Goal: Use online tool/utility

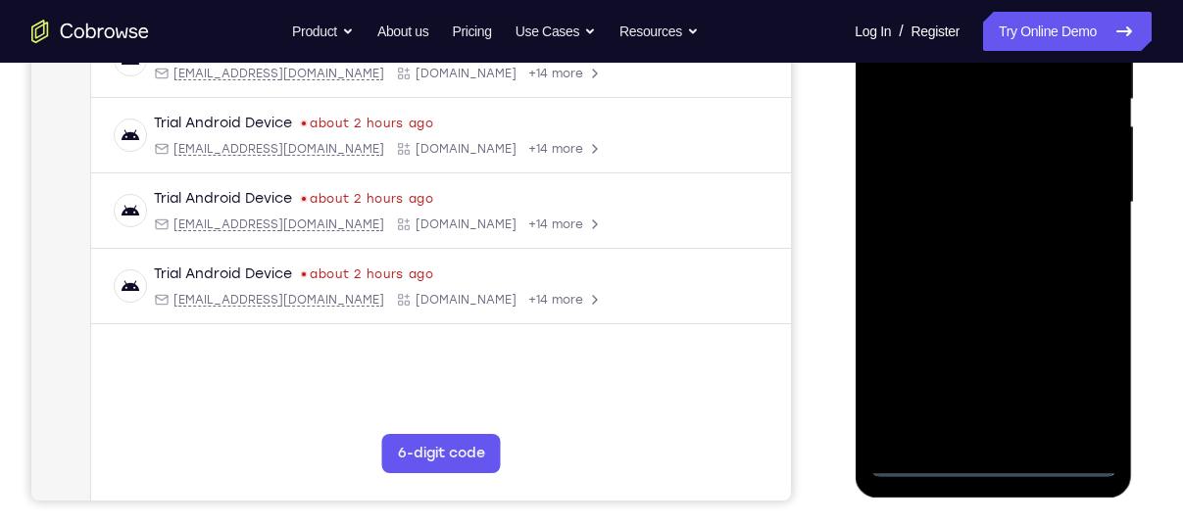
scroll to position [412, 0]
click at [990, 456] on div at bounding box center [993, 201] width 247 height 549
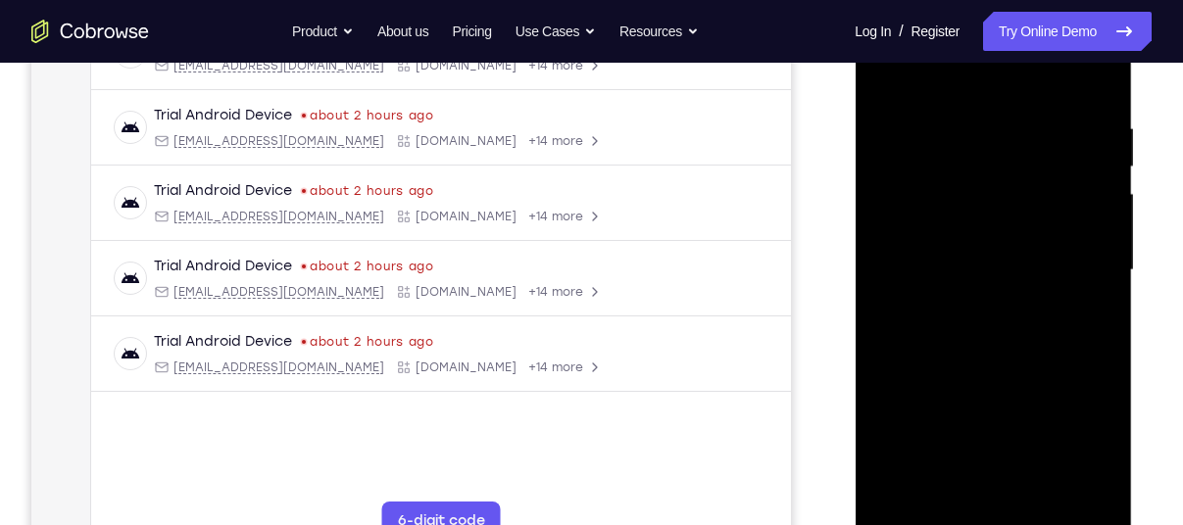
scroll to position [351, 0]
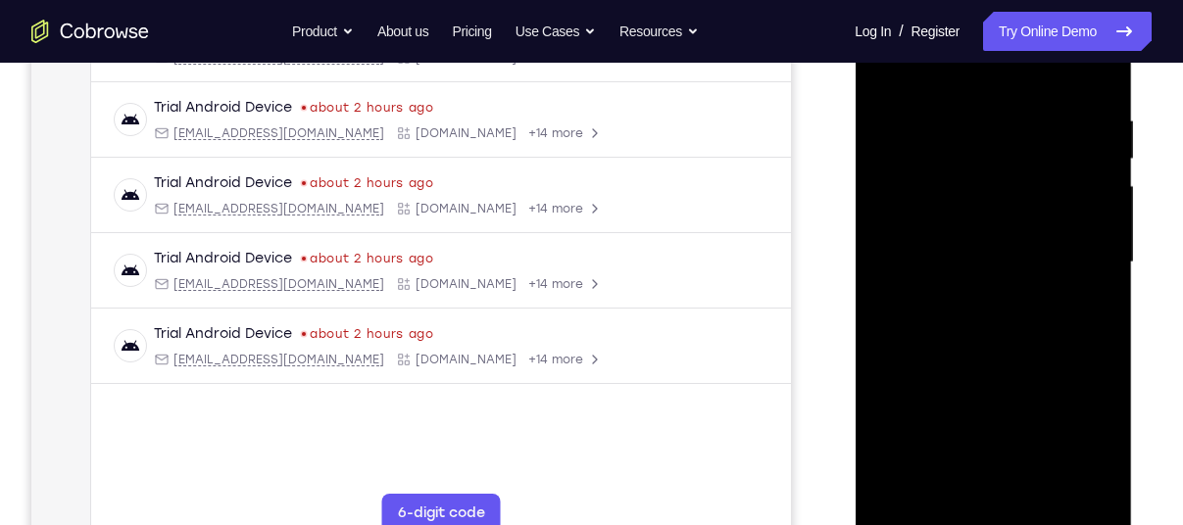
click at [1083, 427] on div at bounding box center [993, 262] width 247 height 549
drag, startPoint x: 988, startPoint y: 86, endPoint x: 977, endPoint y: 67, distance: 22.4
click at [977, 67] on div at bounding box center [993, 262] width 247 height 549
click at [1070, 251] on div at bounding box center [993, 262] width 247 height 549
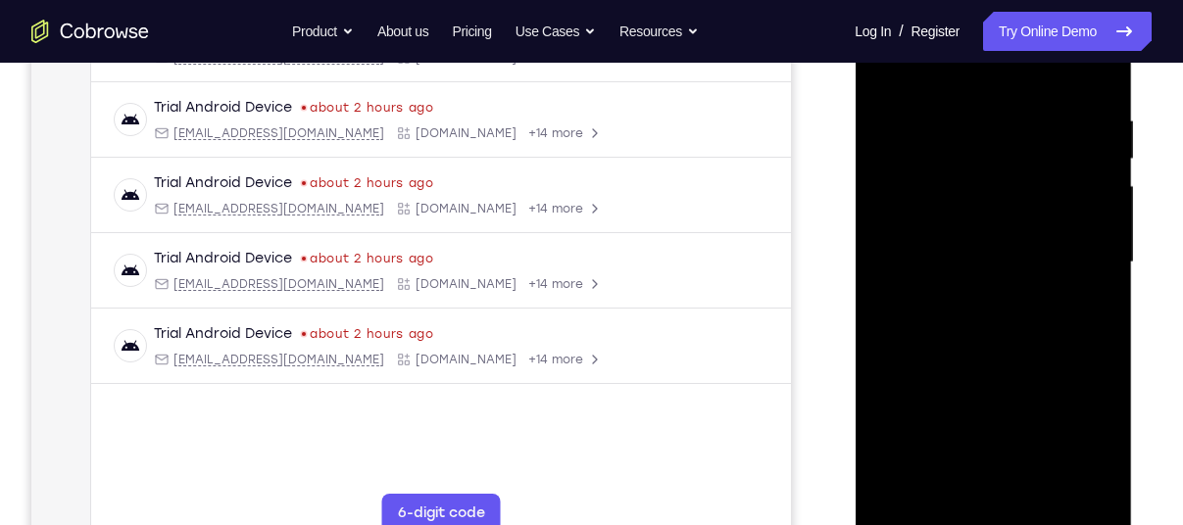
click at [971, 292] on div at bounding box center [993, 262] width 247 height 549
click at [964, 254] on div at bounding box center [993, 262] width 247 height 549
click at [970, 228] on div at bounding box center [993, 262] width 247 height 549
click at [968, 267] on div at bounding box center [993, 262] width 247 height 549
click at [968, 319] on div at bounding box center [993, 262] width 247 height 549
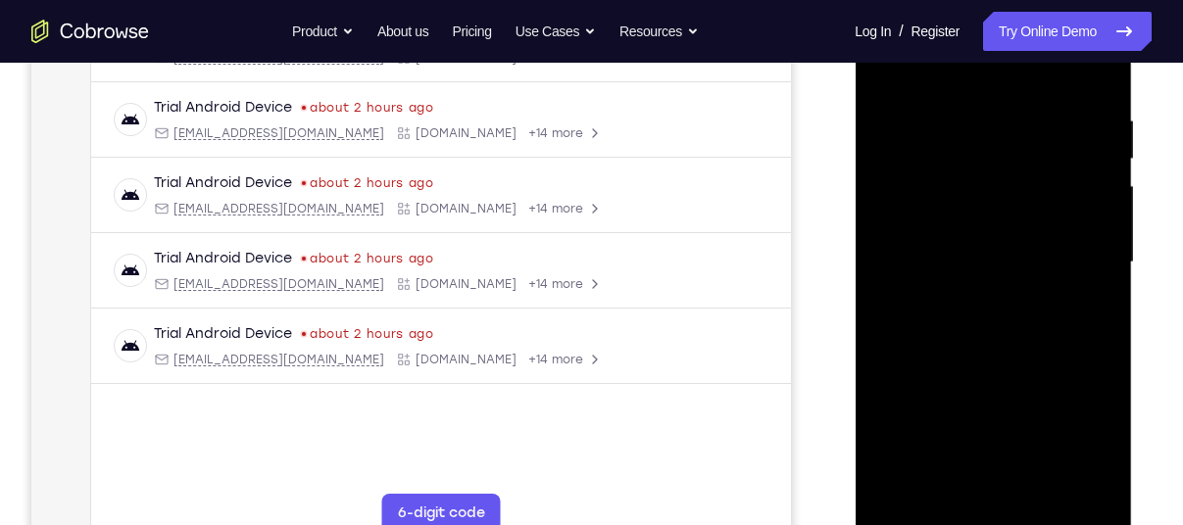
click at [968, 319] on div at bounding box center [993, 262] width 247 height 549
click at [970, 348] on div at bounding box center [993, 262] width 247 height 549
click at [960, 117] on div at bounding box center [993, 262] width 247 height 549
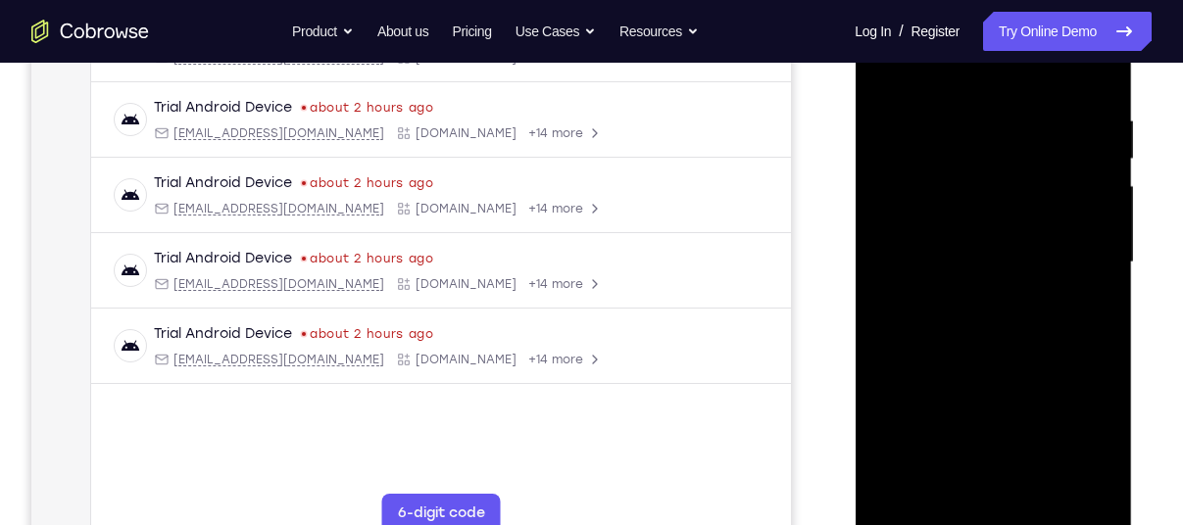
click at [1068, 486] on div at bounding box center [993, 262] width 247 height 549
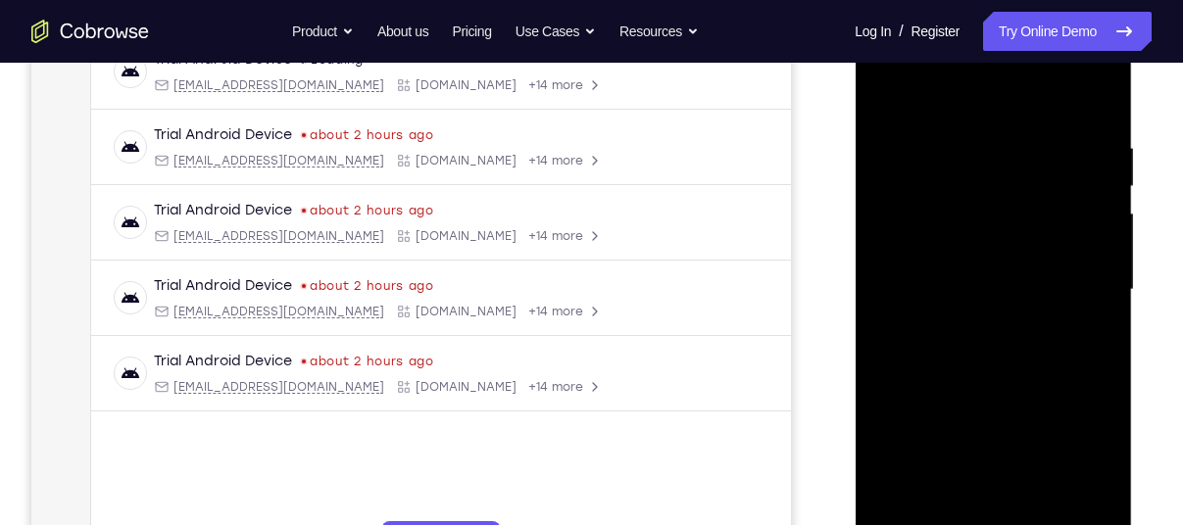
click at [1097, 105] on div at bounding box center [993, 290] width 247 height 549
click at [1036, 140] on div at bounding box center [993, 290] width 247 height 549
click at [1068, 508] on div at bounding box center [993, 290] width 247 height 549
click at [1097, 89] on div at bounding box center [993, 290] width 247 height 549
click at [1091, 158] on div at bounding box center [993, 290] width 247 height 549
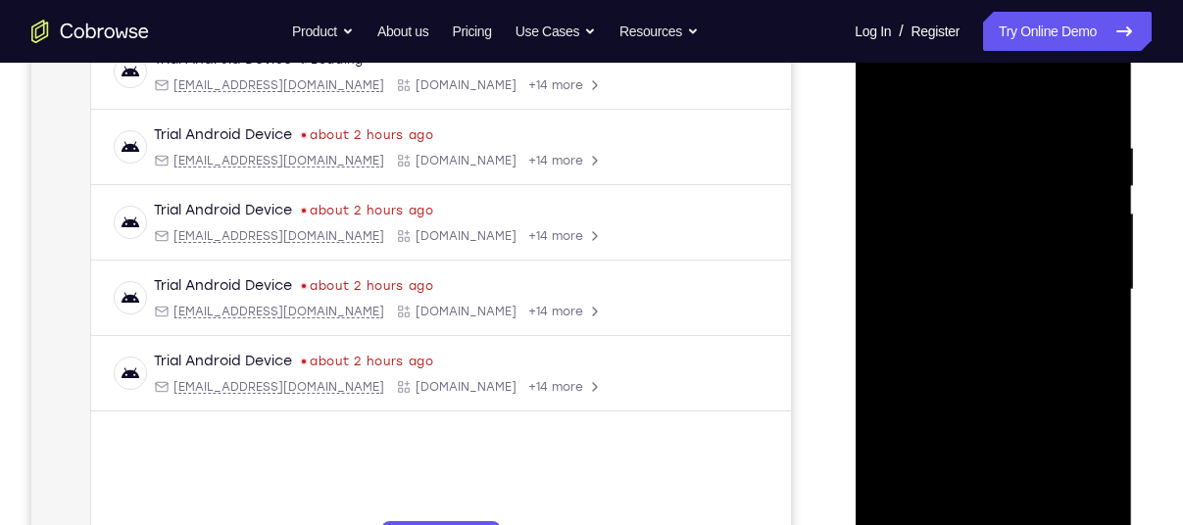
click at [1089, 422] on div at bounding box center [993, 290] width 247 height 549
click at [1079, 412] on div at bounding box center [993, 290] width 247 height 549
click at [1097, 108] on div at bounding box center [993, 290] width 247 height 549
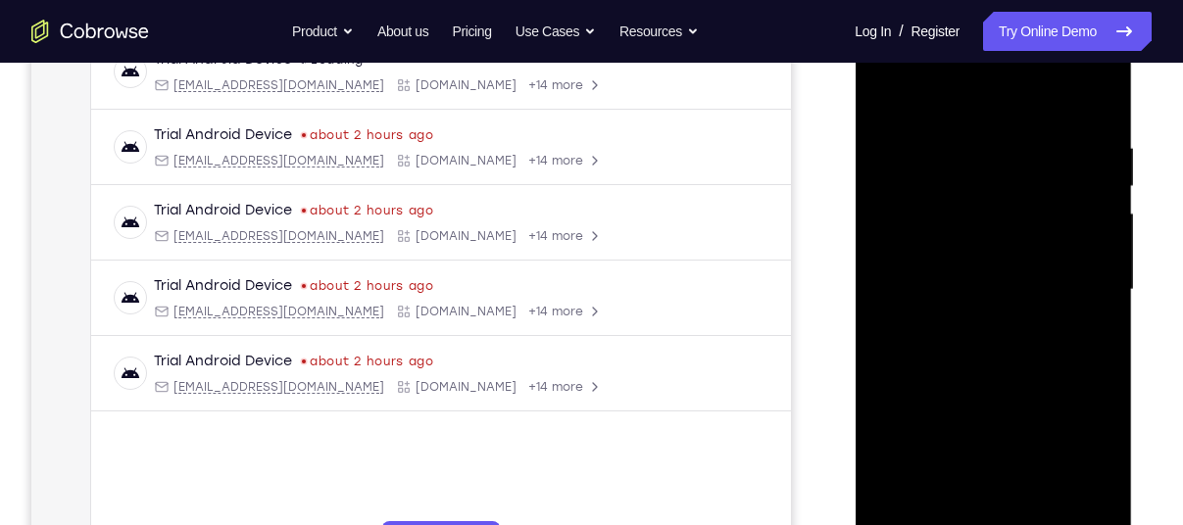
click at [1040, 508] on div at bounding box center [993, 290] width 247 height 549
click at [1008, 395] on div at bounding box center [993, 290] width 247 height 549
click at [974, 285] on div at bounding box center [993, 290] width 247 height 549
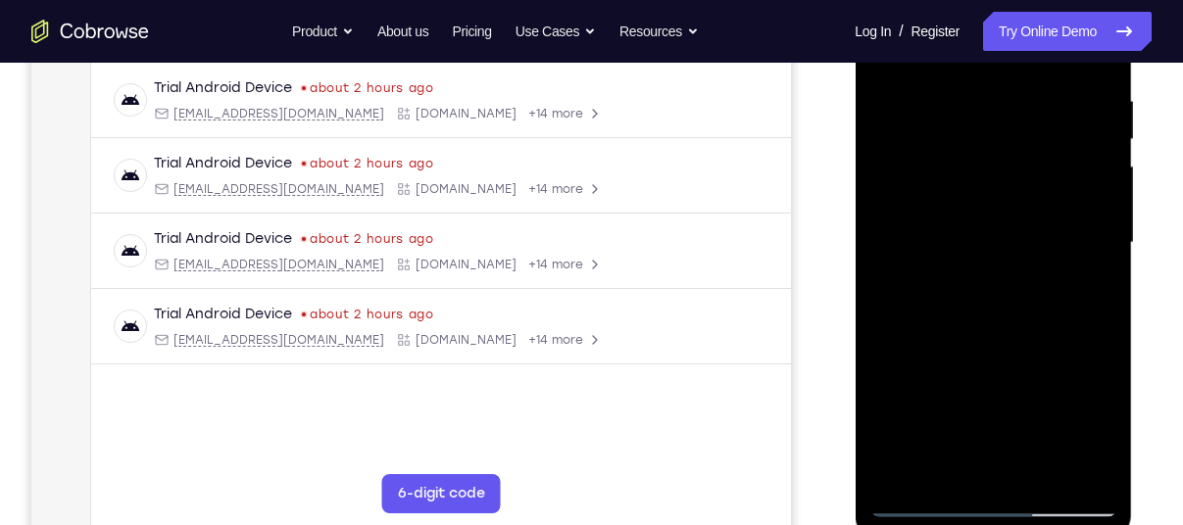
scroll to position [378, 0]
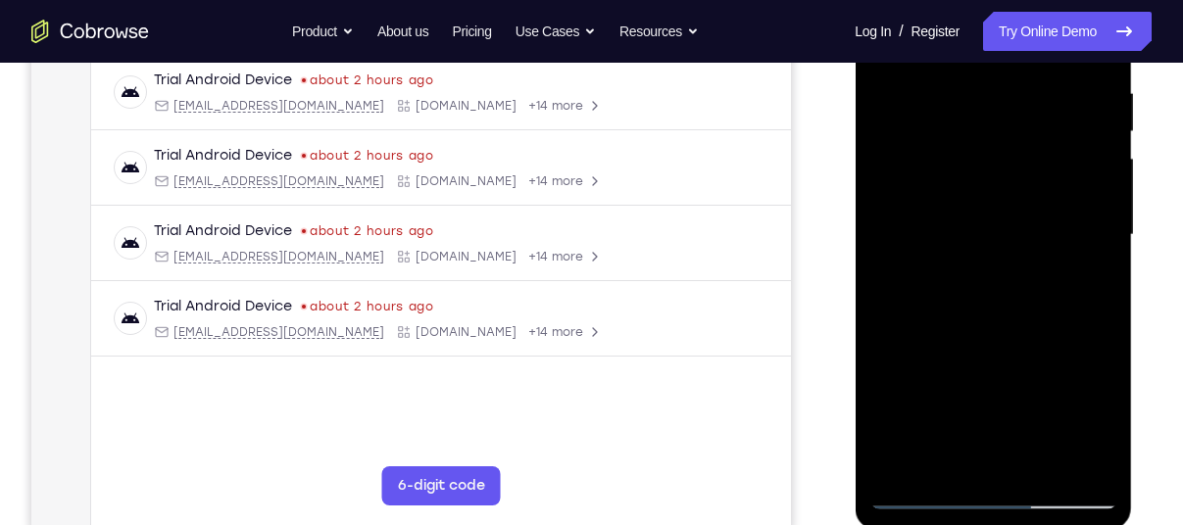
click at [957, 464] on div at bounding box center [993, 235] width 247 height 549
click at [923, 276] on div at bounding box center [993, 235] width 247 height 549
click at [1103, 426] on div at bounding box center [993, 235] width 247 height 549
click at [1100, 422] on div at bounding box center [993, 235] width 247 height 549
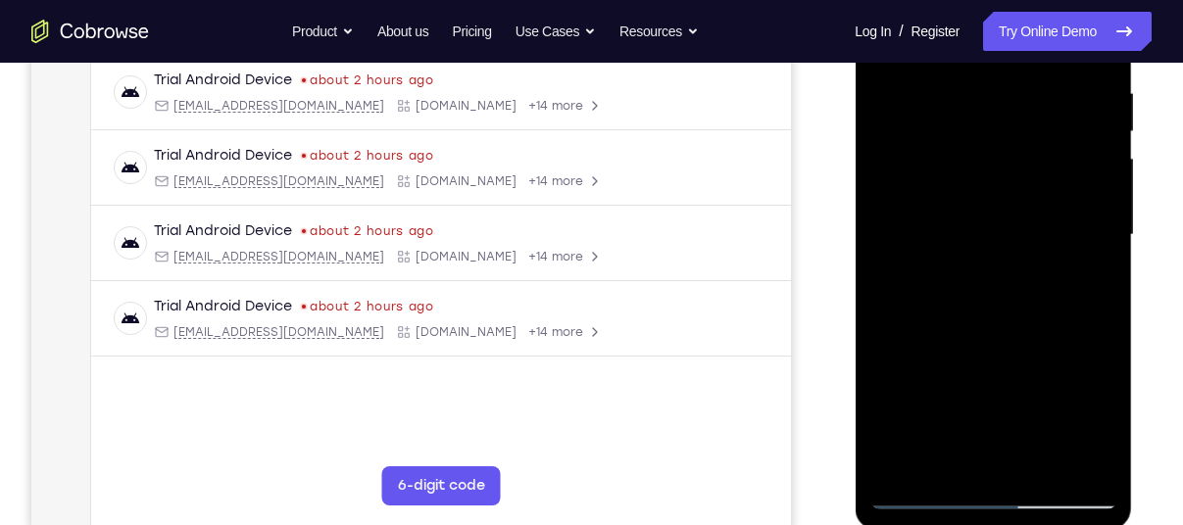
click at [1098, 424] on div at bounding box center [993, 235] width 247 height 549
click at [1091, 420] on div at bounding box center [993, 235] width 247 height 549
click at [1079, 275] on div at bounding box center [993, 235] width 247 height 549
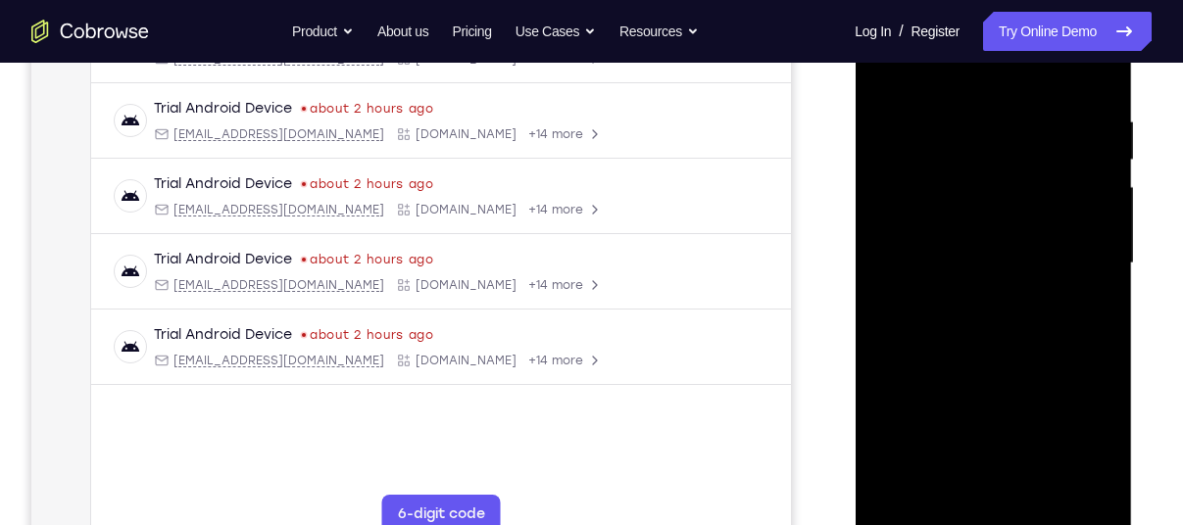
scroll to position [349, 0]
click at [871, 71] on div at bounding box center [993, 264] width 247 height 549
click at [968, 275] on div at bounding box center [993, 264] width 247 height 549
click at [1027, 446] on div at bounding box center [993, 264] width 247 height 549
click at [978, 450] on div at bounding box center [993, 264] width 247 height 549
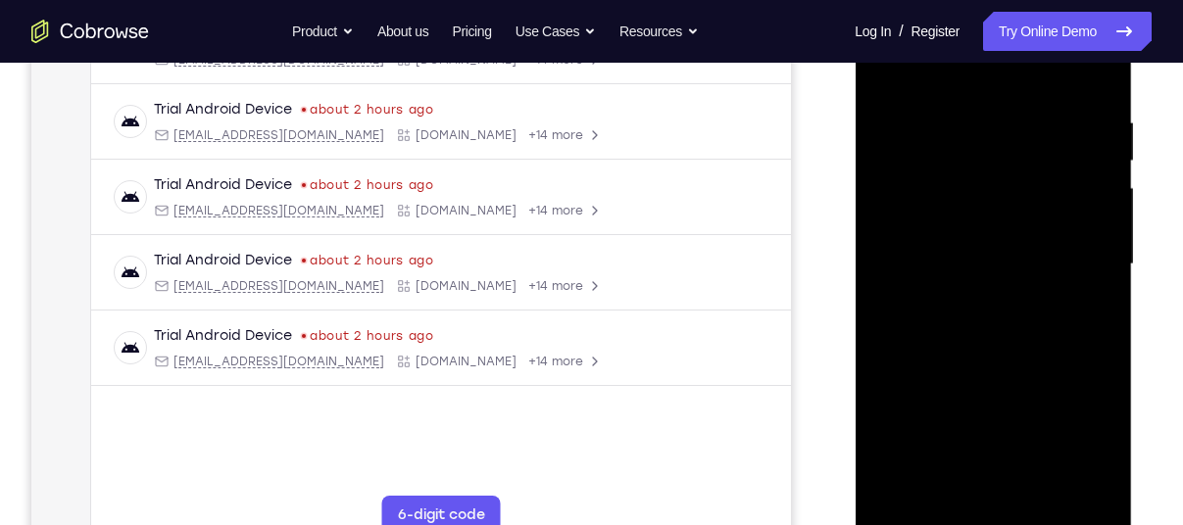
click at [917, 348] on div at bounding box center [993, 264] width 247 height 549
click at [908, 313] on div at bounding box center [993, 264] width 247 height 549
click at [1098, 444] on div at bounding box center [993, 264] width 247 height 549
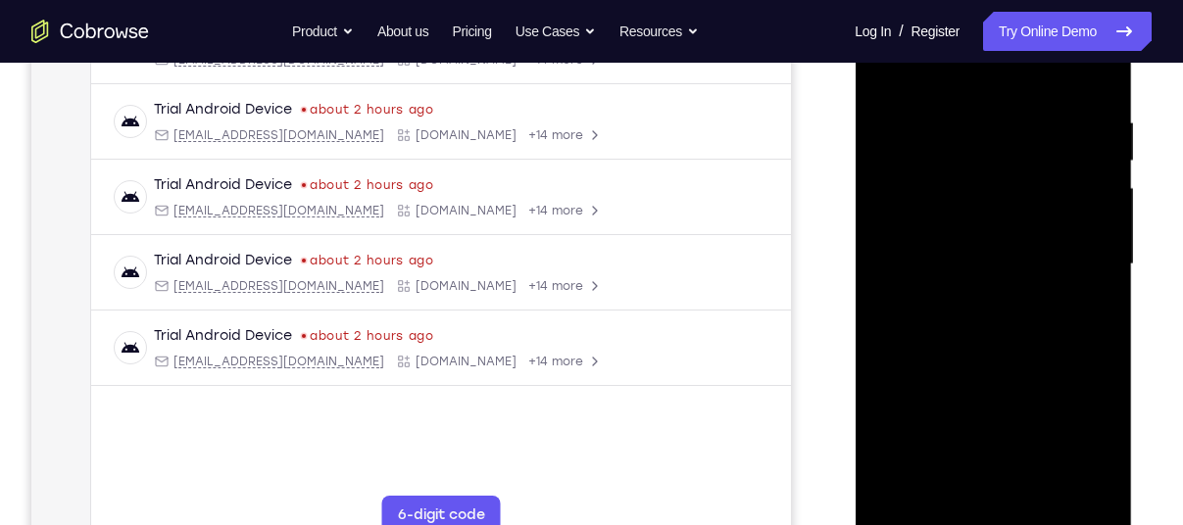
click at [1098, 444] on div at bounding box center [993, 264] width 247 height 549
click at [1085, 307] on div at bounding box center [993, 264] width 247 height 549
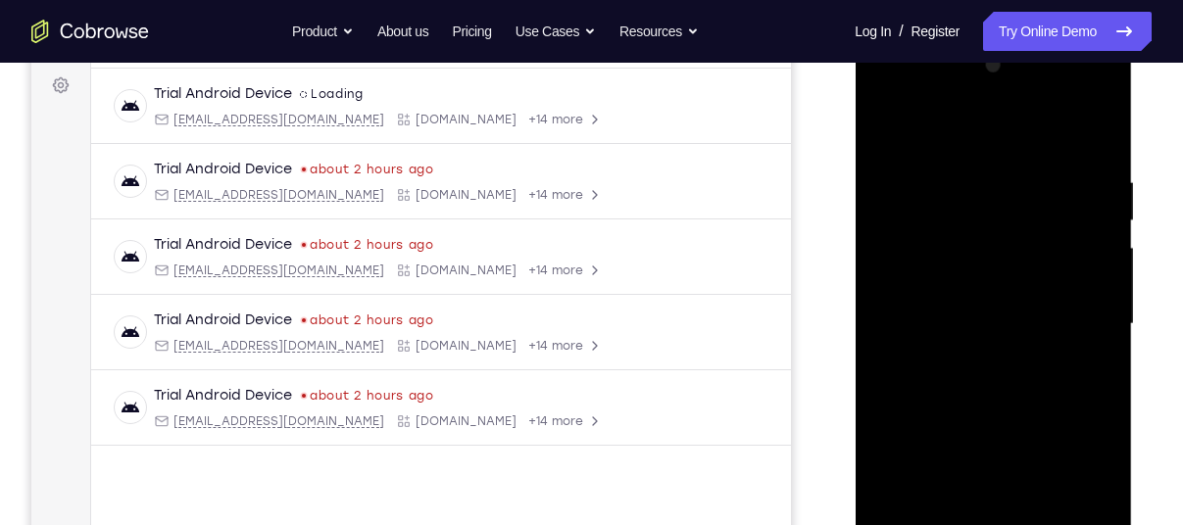
scroll to position [285, 0]
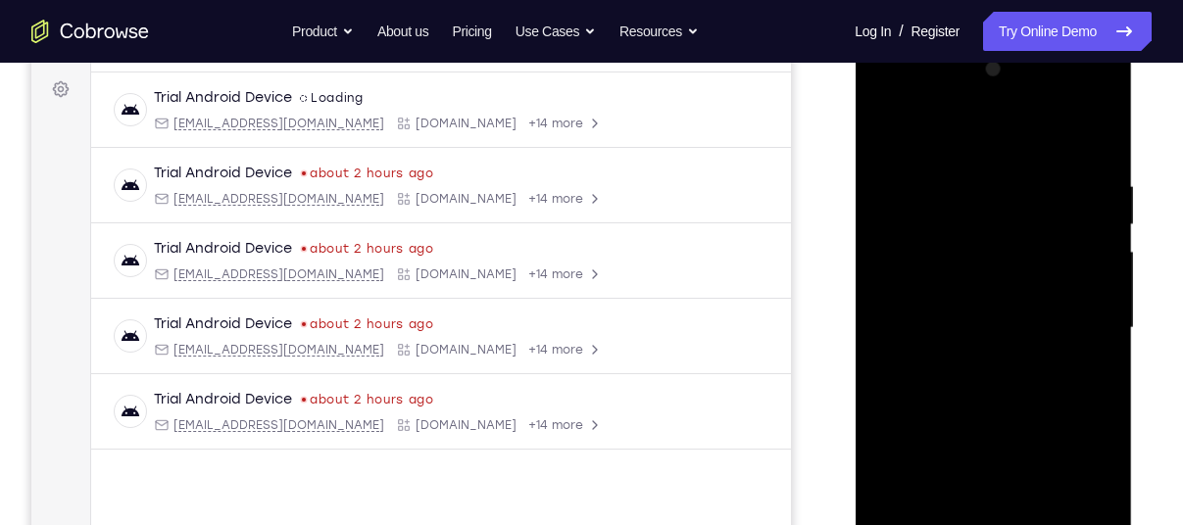
click at [881, 131] on div at bounding box center [993, 328] width 247 height 549
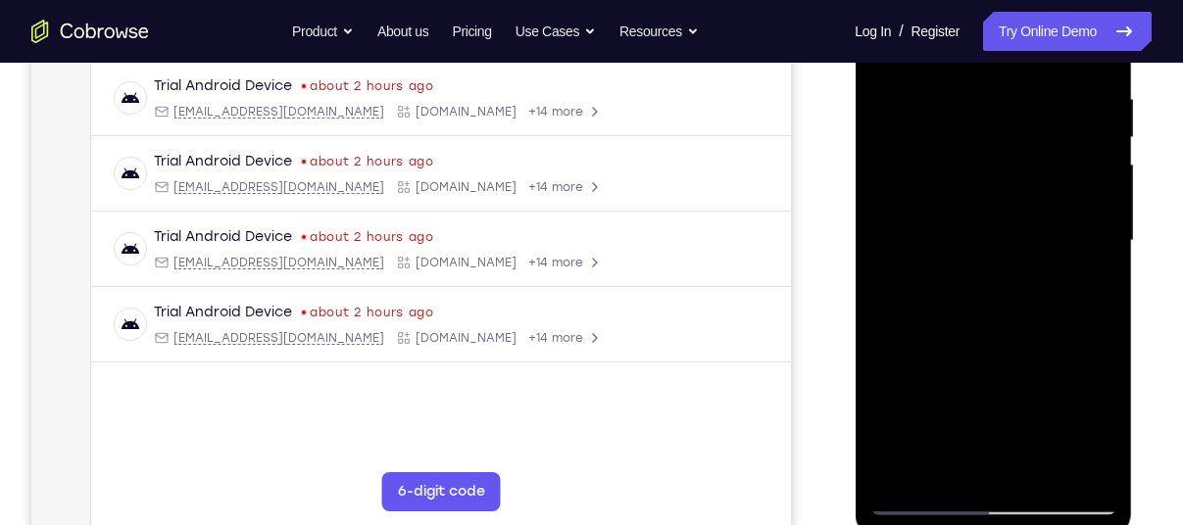
scroll to position [373, 0]
click at [983, 317] on div at bounding box center [993, 240] width 247 height 549
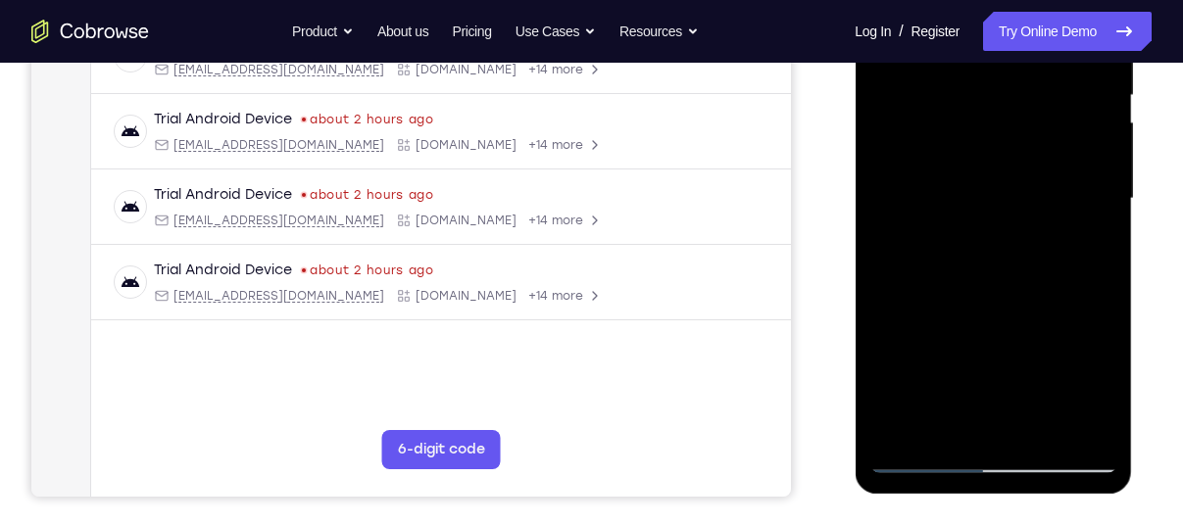
click at [981, 410] on div at bounding box center [993, 199] width 247 height 549
click at [1097, 378] on div at bounding box center [993, 199] width 247 height 549
click at [1085, 243] on div at bounding box center [993, 199] width 247 height 549
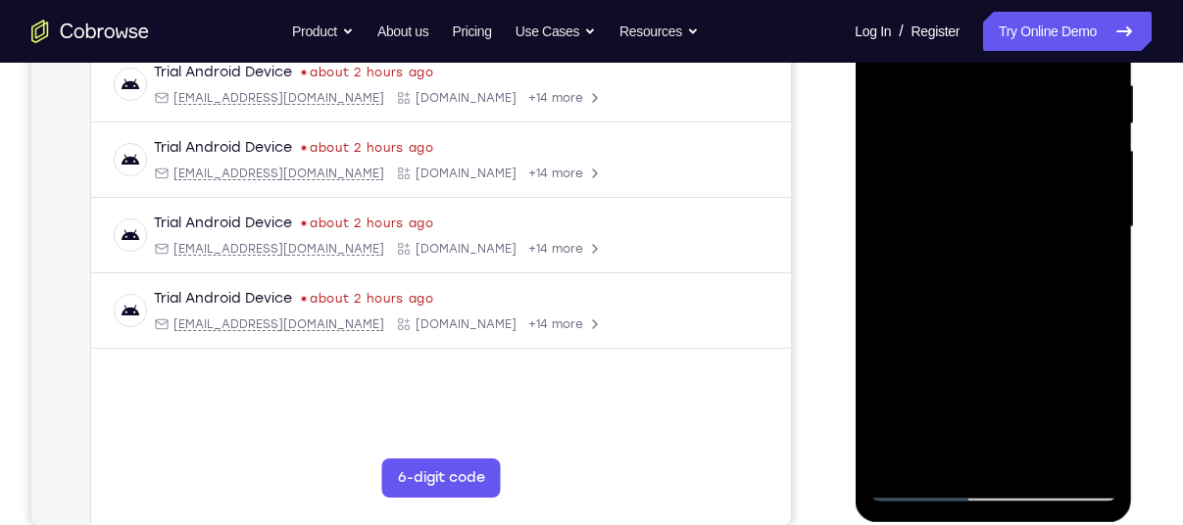
scroll to position [372, 0]
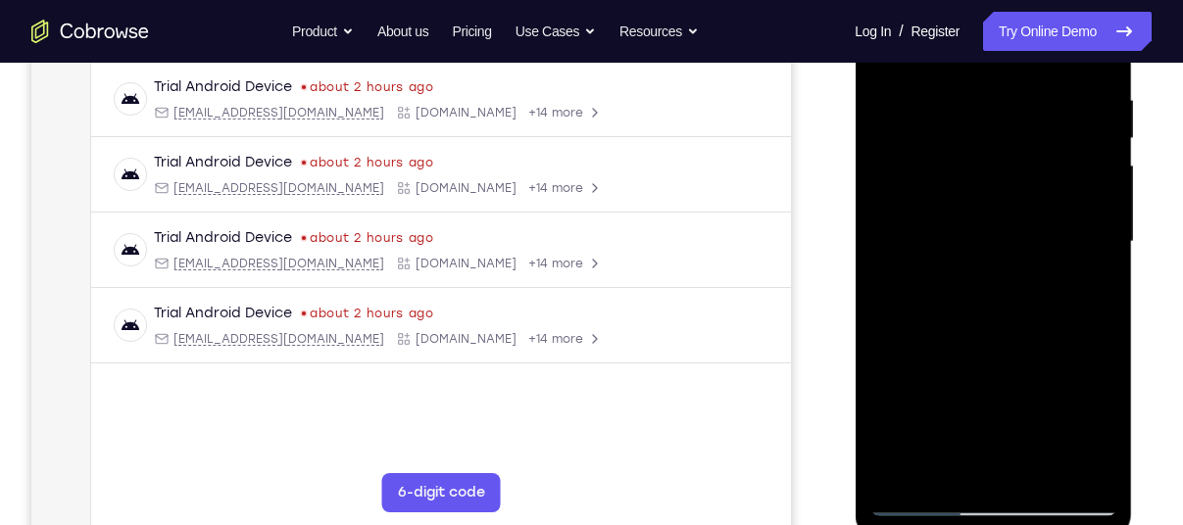
click at [1083, 424] on div at bounding box center [993, 242] width 247 height 549
click at [1085, 424] on div at bounding box center [993, 242] width 247 height 549
click at [1087, 292] on div at bounding box center [993, 242] width 247 height 549
click at [1032, 253] on div at bounding box center [993, 242] width 247 height 549
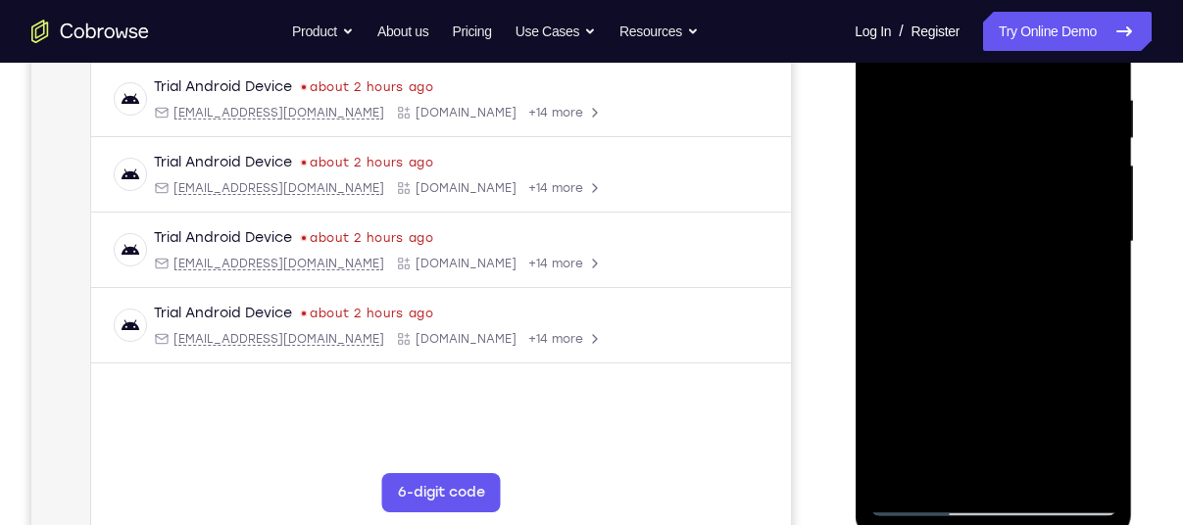
click at [985, 427] on div at bounding box center [993, 242] width 247 height 549
click at [934, 330] on div at bounding box center [993, 242] width 247 height 549
click at [912, 294] on div at bounding box center [993, 242] width 247 height 549
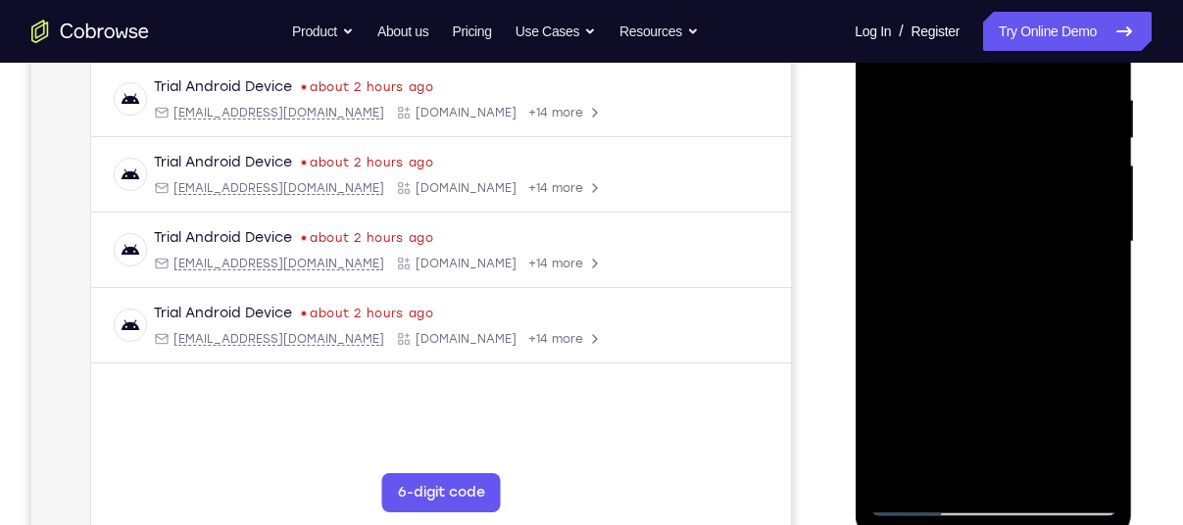
click at [1094, 431] on div at bounding box center [993, 242] width 247 height 549
click at [1099, 434] on div at bounding box center [993, 242] width 247 height 549
click at [1093, 292] on div at bounding box center [993, 242] width 247 height 549
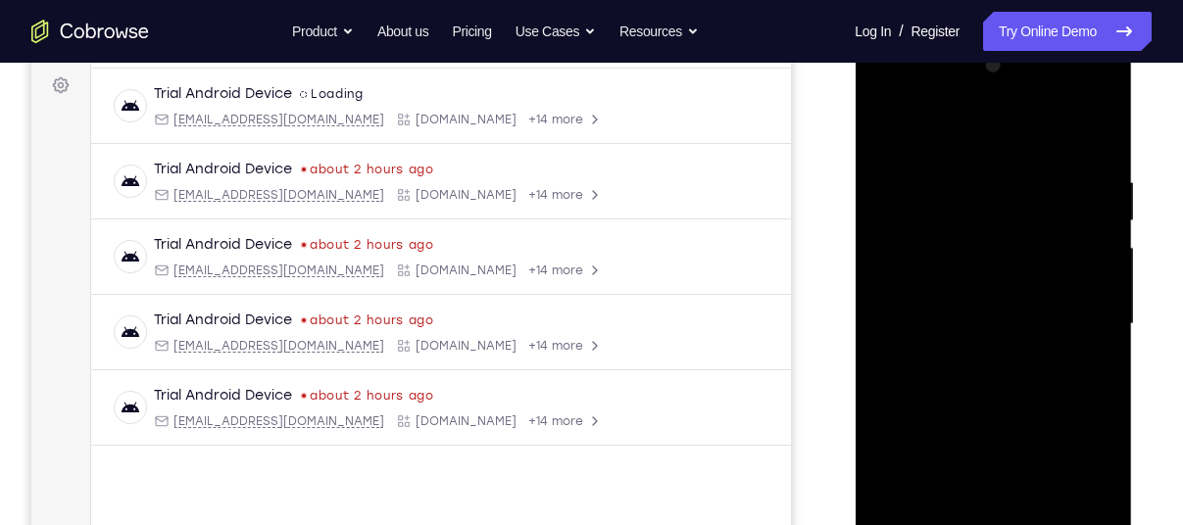
scroll to position [288, 0]
click at [881, 129] on div at bounding box center [993, 325] width 247 height 549
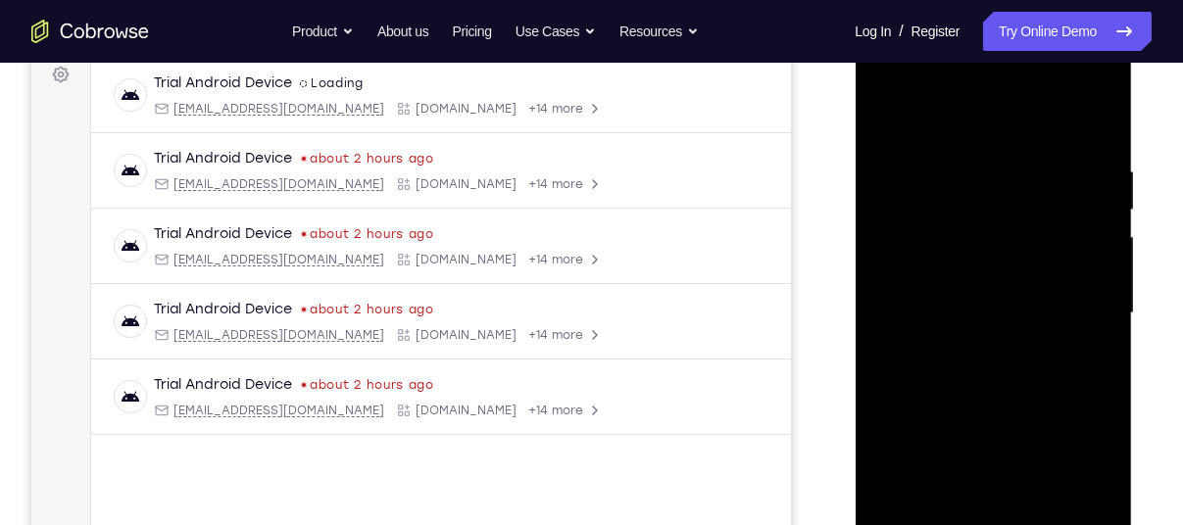
scroll to position [299, 0]
click at [985, 404] on div at bounding box center [993, 314] width 247 height 549
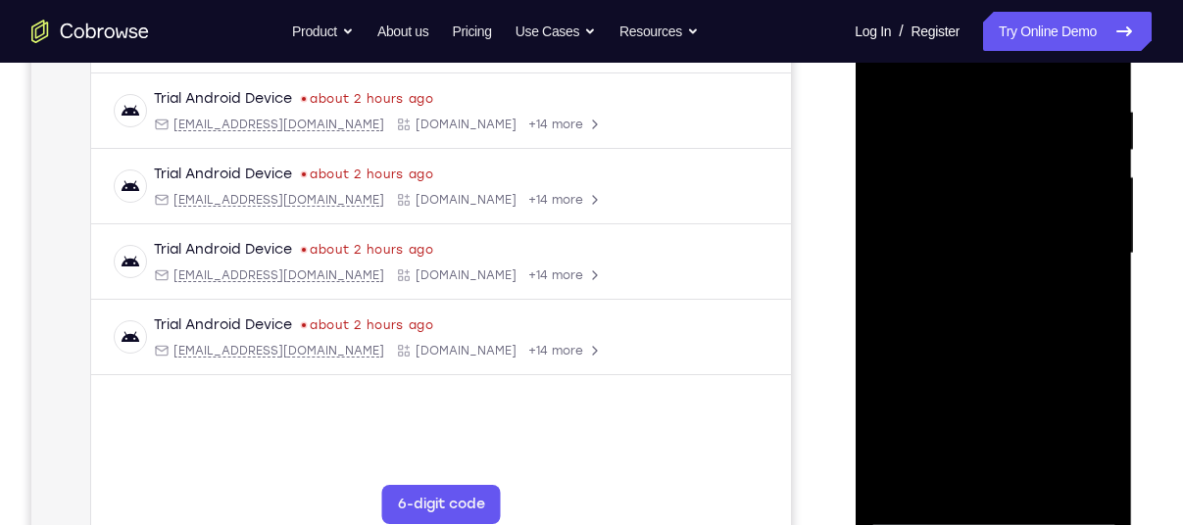
scroll to position [361, 0]
click at [964, 475] on div at bounding box center [993, 252] width 247 height 549
click at [940, 479] on div at bounding box center [993, 252] width 247 height 549
drag, startPoint x: 960, startPoint y: 431, endPoint x: 963, endPoint y: 377, distance: 54.0
click at [963, 377] on div at bounding box center [993, 252] width 247 height 549
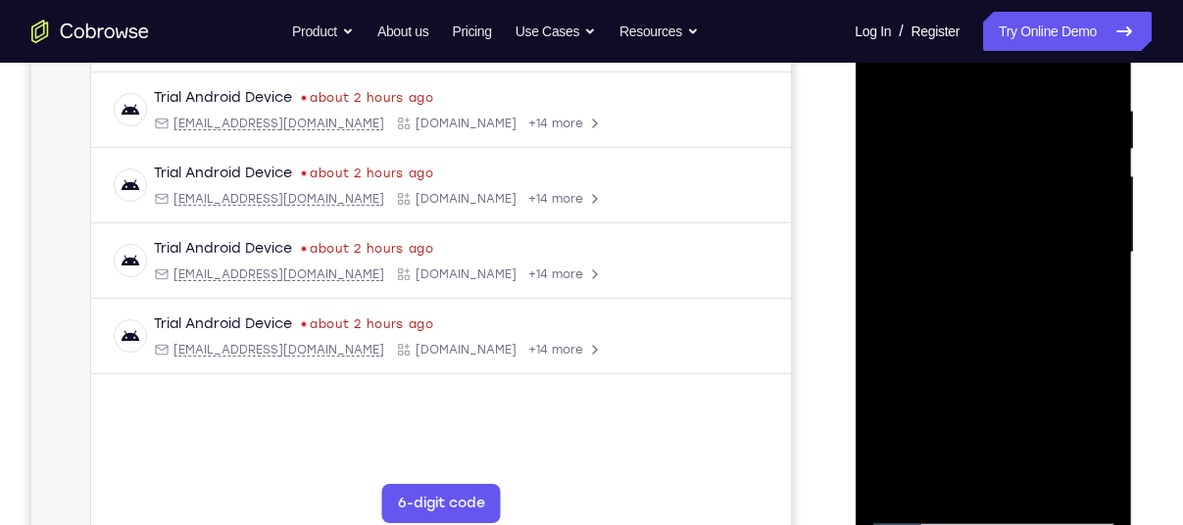
drag, startPoint x: 962, startPoint y: 458, endPoint x: 964, endPoint y: 393, distance: 64.7
click at [964, 393] on div at bounding box center [993, 252] width 247 height 549
drag, startPoint x: 942, startPoint y: 438, endPoint x: 937, endPoint y: 372, distance: 66.8
click at [937, 372] on div at bounding box center [993, 252] width 247 height 549
drag, startPoint x: 958, startPoint y: 434, endPoint x: 962, endPoint y: 387, distance: 47.2
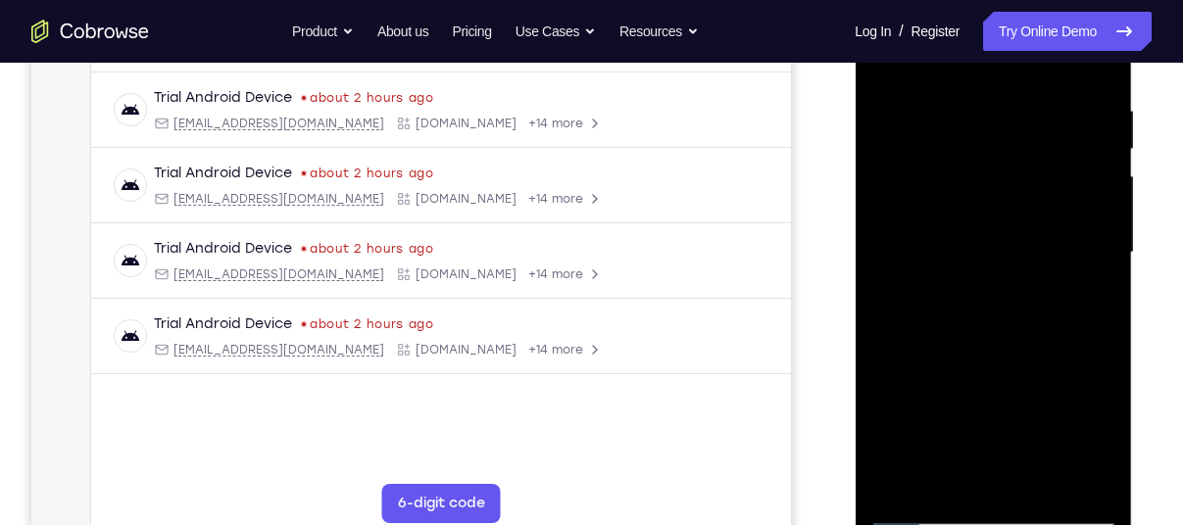
click at [962, 387] on div at bounding box center [993, 252] width 247 height 549
drag, startPoint x: 954, startPoint y: 444, endPoint x: 945, endPoint y: 310, distance: 134.6
click at [945, 310] on div at bounding box center [993, 252] width 247 height 549
click at [1053, 323] on div at bounding box center [993, 252] width 247 height 549
drag, startPoint x: 961, startPoint y: 469, endPoint x: 943, endPoint y: 371, distance: 99.6
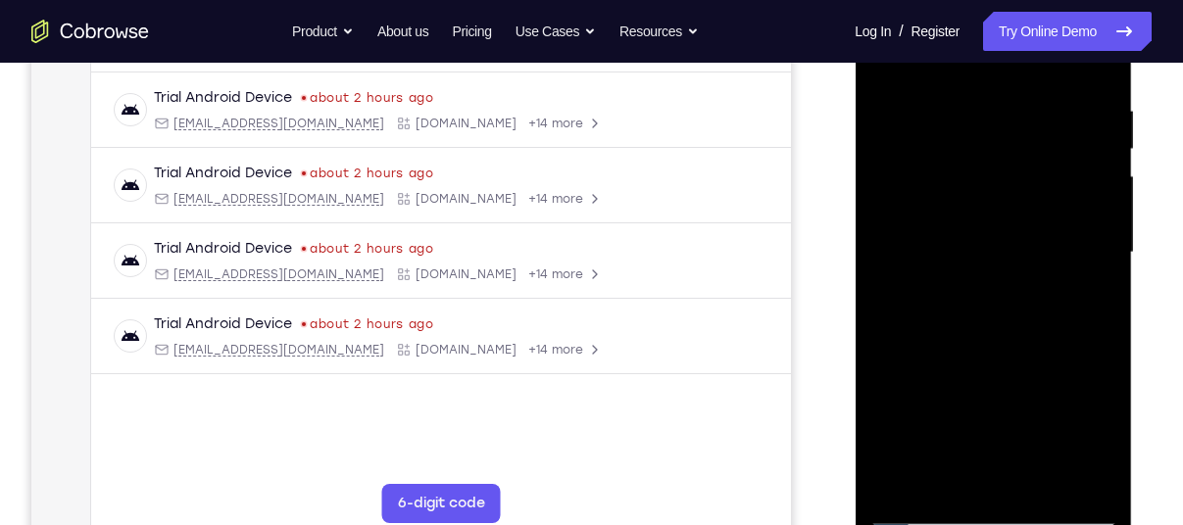
click at [943, 371] on div at bounding box center [993, 252] width 247 height 549
drag, startPoint x: 1005, startPoint y: 432, endPoint x: 992, endPoint y: 358, distance: 75.6
click at [992, 358] on div at bounding box center [993, 252] width 247 height 549
drag, startPoint x: 986, startPoint y: 397, endPoint x: 1011, endPoint y: 314, distance: 86.9
click at [1011, 314] on div at bounding box center [993, 252] width 247 height 549
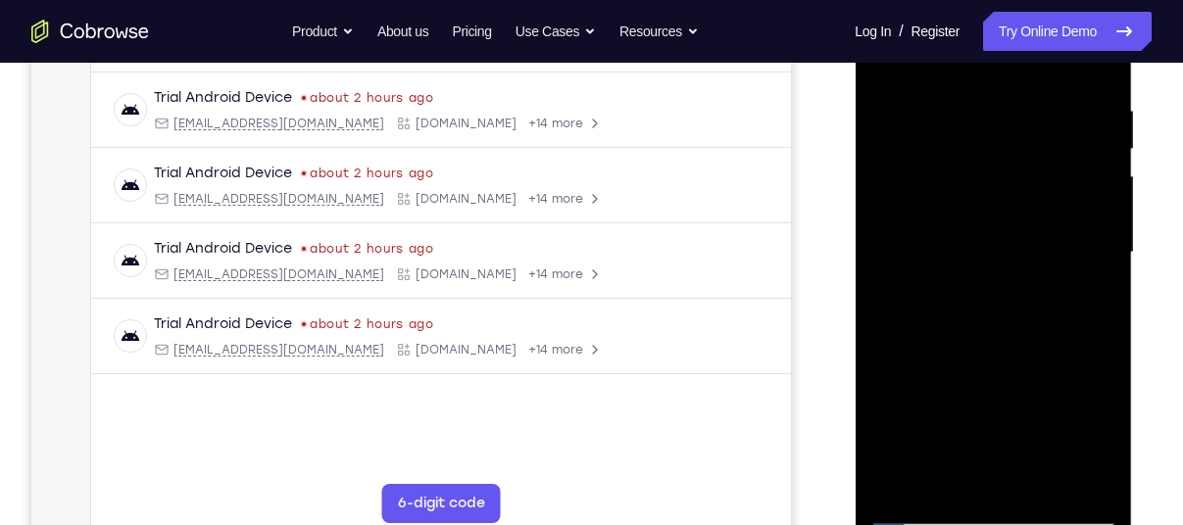
drag, startPoint x: 972, startPoint y: 418, endPoint x: 995, endPoint y: 341, distance: 79.7
click at [995, 341] on div at bounding box center [993, 252] width 247 height 549
drag, startPoint x: 975, startPoint y: 424, endPoint x: 979, endPoint y: 353, distance: 71.7
click at [979, 353] on div at bounding box center [993, 252] width 247 height 549
drag, startPoint x: 972, startPoint y: 417, endPoint x: 981, endPoint y: 354, distance: 63.4
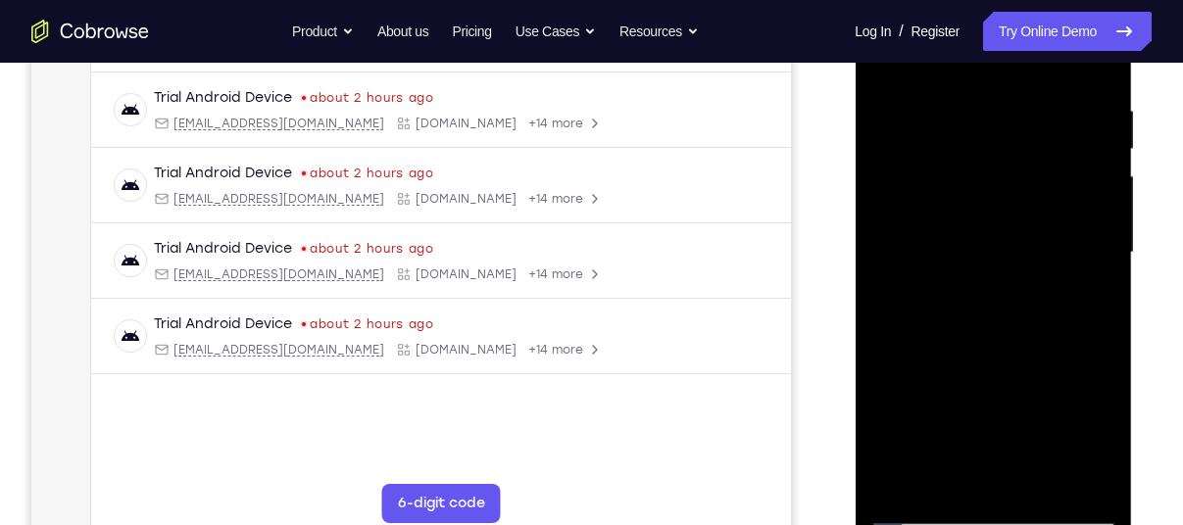
click at [981, 354] on div at bounding box center [993, 252] width 247 height 549
drag, startPoint x: 986, startPoint y: 380, endPoint x: 965, endPoint y: 486, distance: 108.0
click at [965, 486] on div at bounding box center [993, 252] width 247 height 549
drag, startPoint x: 991, startPoint y: 398, endPoint x: 971, endPoint y: 487, distance: 91.3
click at [971, 487] on div at bounding box center [993, 252] width 247 height 549
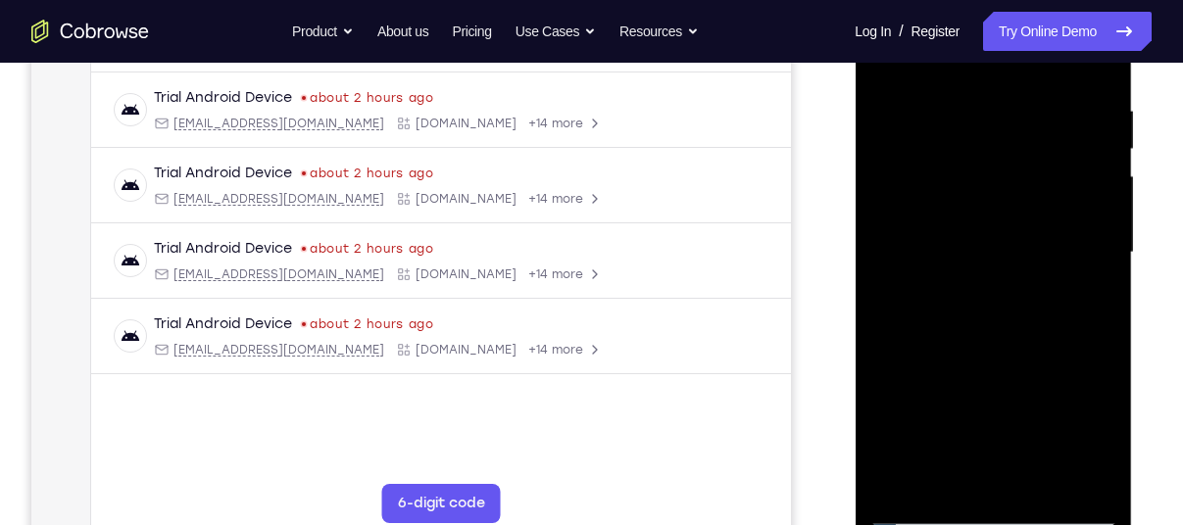
drag, startPoint x: 990, startPoint y: 382, endPoint x: 964, endPoint y: 475, distance: 96.8
click at [964, 475] on div at bounding box center [993, 252] width 247 height 549
drag, startPoint x: 987, startPoint y: 398, endPoint x: 960, endPoint y: 511, distance: 116.0
click at [960, 511] on div at bounding box center [993, 252] width 247 height 549
drag, startPoint x: 1011, startPoint y: 391, endPoint x: 989, endPoint y: 469, distance: 80.4
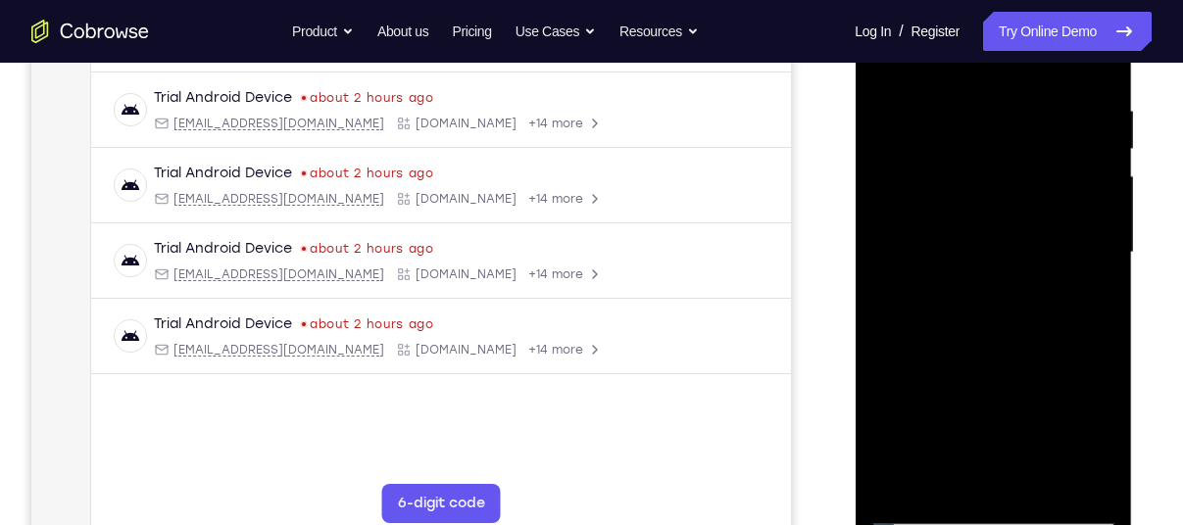
click at [989, 469] on div at bounding box center [993, 252] width 247 height 549
drag, startPoint x: 985, startPoint y: 388, endPoint x: 975, endPoint y: 455, distance: 67.4
click at [975, 455] on div at bounding box center [993, 252] width 247 height 549
click at [891, 402] on div at bounding box center [993, 252] width 247 height 549
click at [1084, 281] on div at bounding box center [993, 252] width 247 height 549
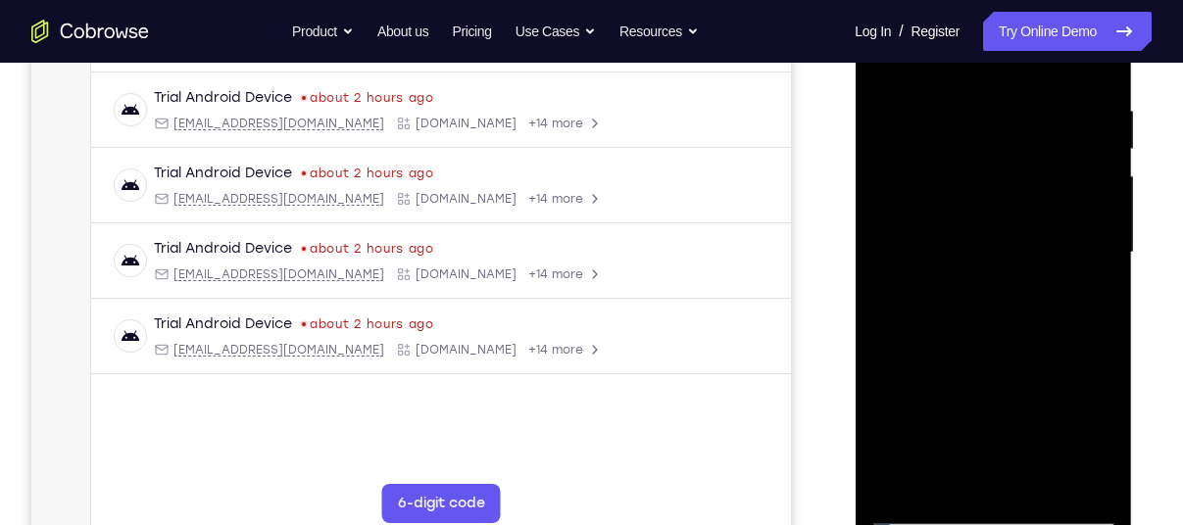
click at [1084, 281] on div at bounding box center [993, 252] width 247 height 549
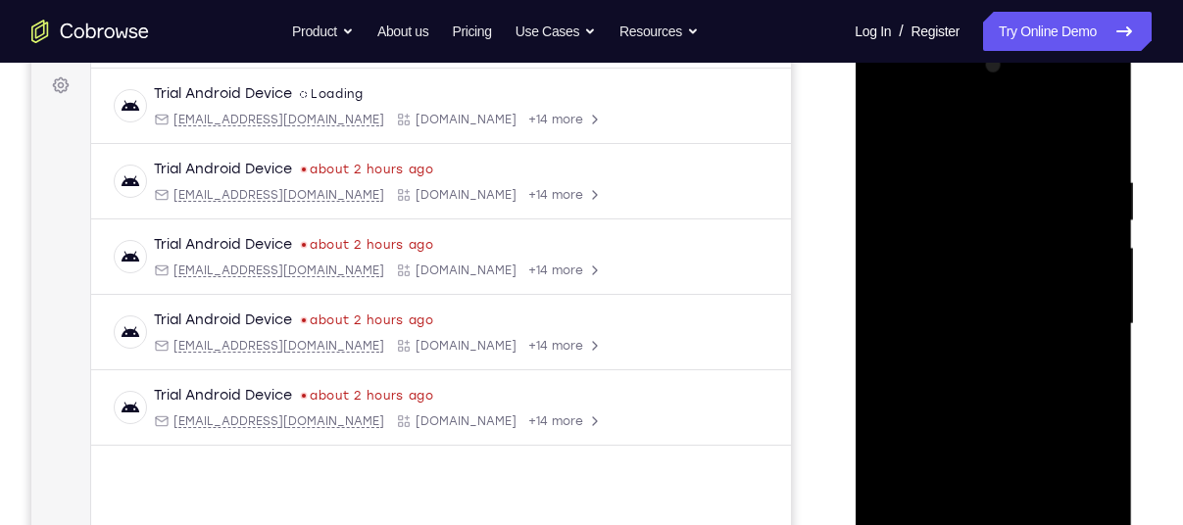
scroll to position [285, 0]
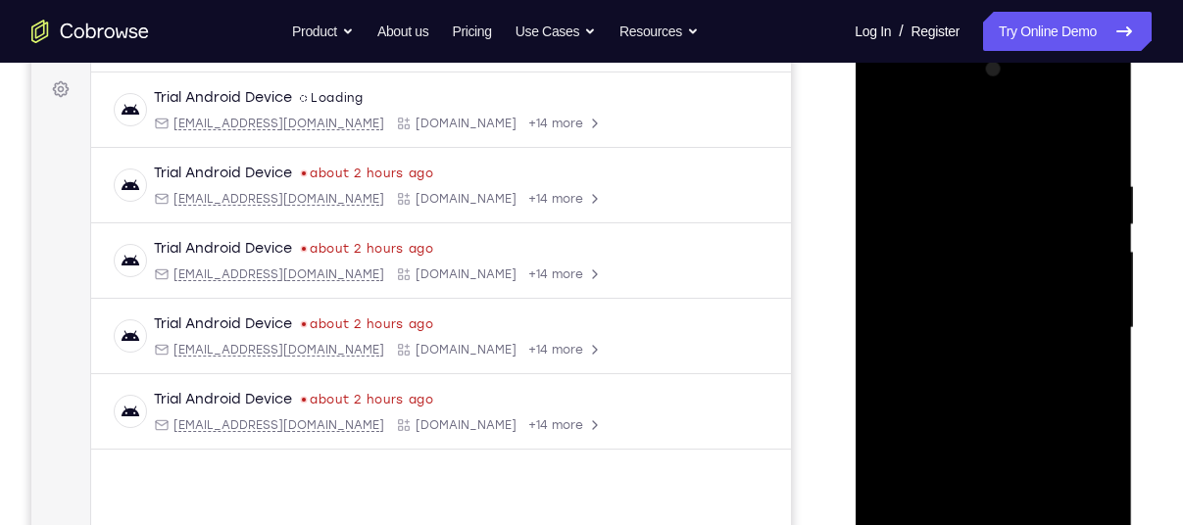
click at [889, 133] on div at bounding box center [993, 328] width 247 height 549
click at [980, 142] on div at bounding box center [993, 328] width 247 height 549
click at [884, 139] on div at bounding box center [993, 328] width 247 height 549
drag, startPoint x: 995, startPoint y: 231, endPoint x: 993, endPoint y: 352, distance: 120.6
click at [993, 352] on div at bounding box center [993, 328] width 247 height 549
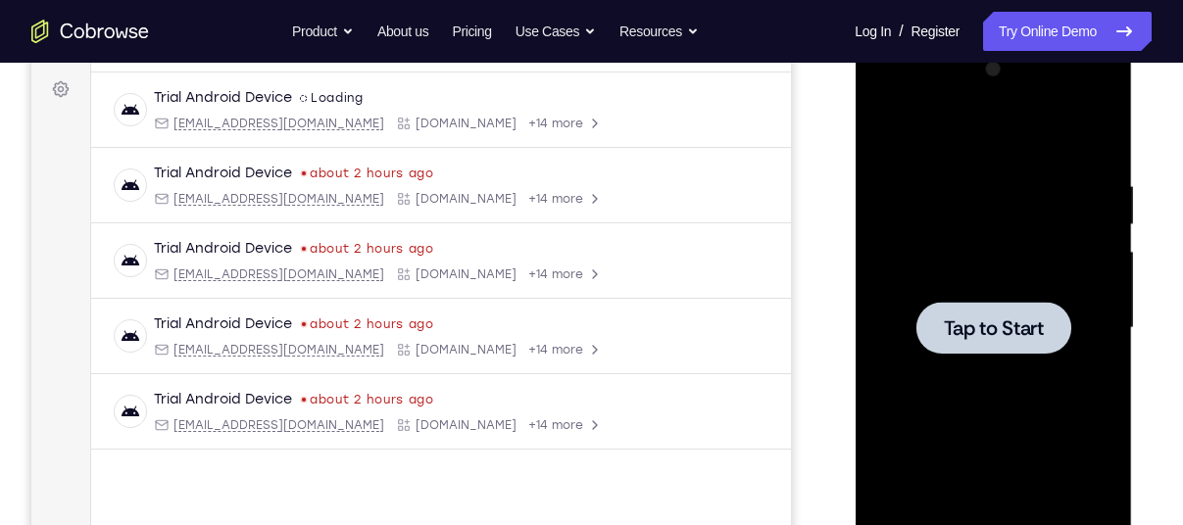
scroll to position [206, 0]
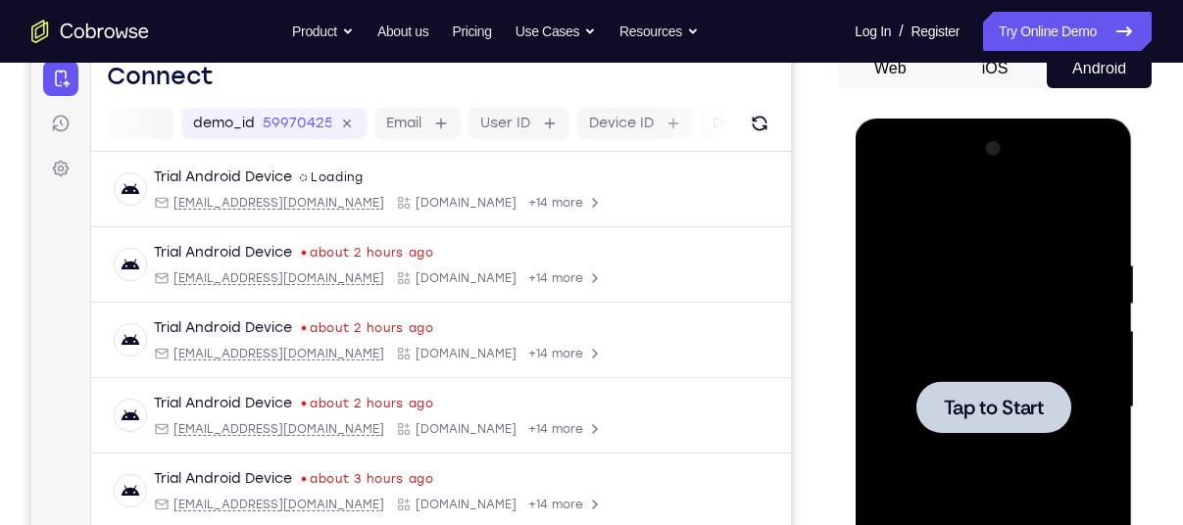
click at [1026, 415] on span "Tap to Start" at bounding box center [993, 408] width 100 height 20
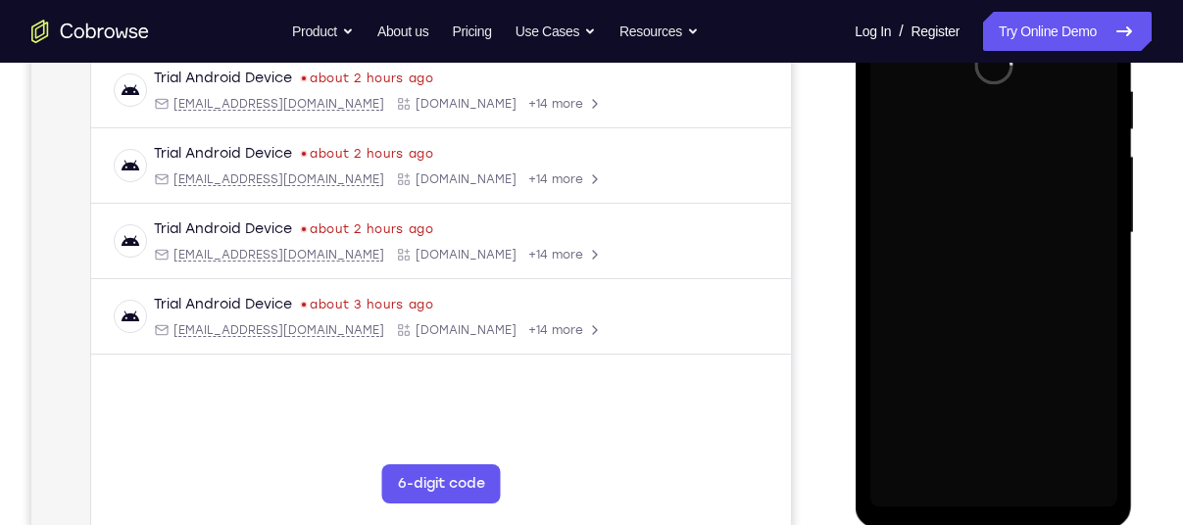
scroll to position [379, 0]
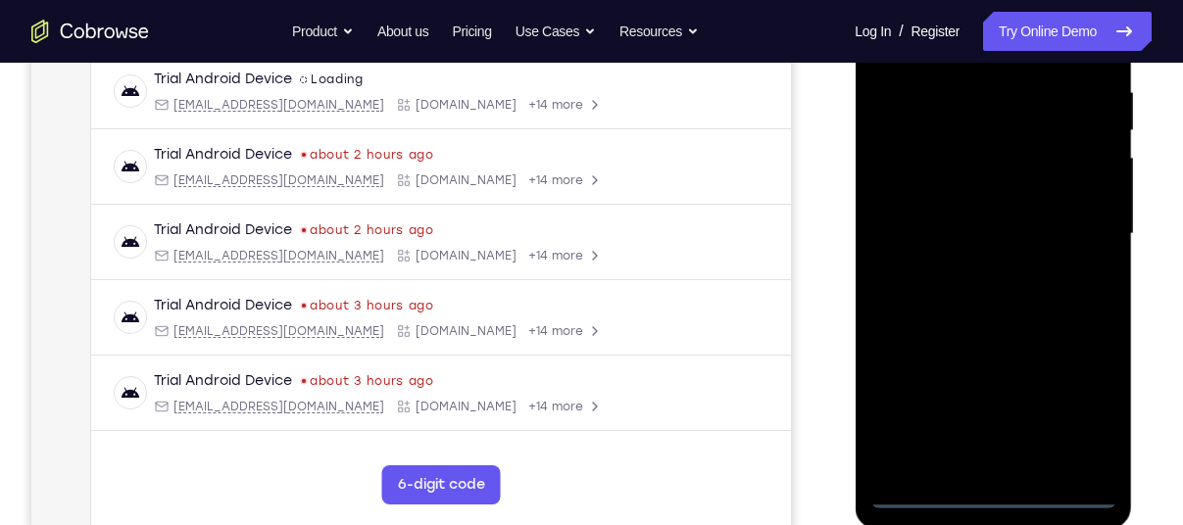
click at [986, 488] on div at bounding box center [993, 234] width 247 height 549
click at [1097, 406] on div at bounding box center [993, 234] width 247 height 549
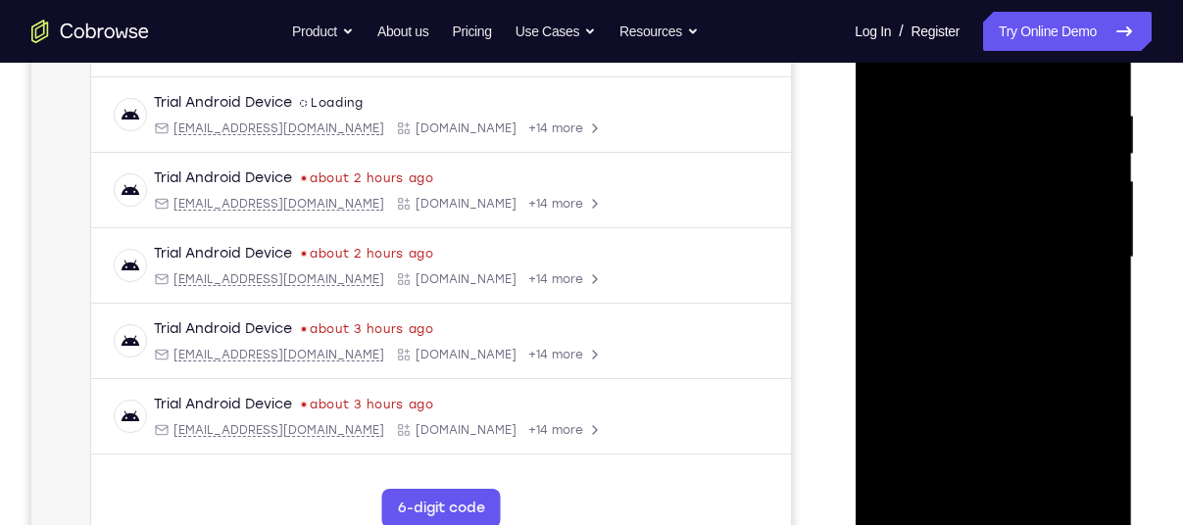
scroll to position [355, 0]
click at [947, 75] on div at bounding box center [993, 258] width 247 height 549
click at [1084, 247] on div at bounding box center [993, 258] width 247 height 549
click at [971, 290] on div at bounding box center [993, 258] width 247 height 549
click at [977, 237] on div at bounding box center [993, 258] width 247 height 549
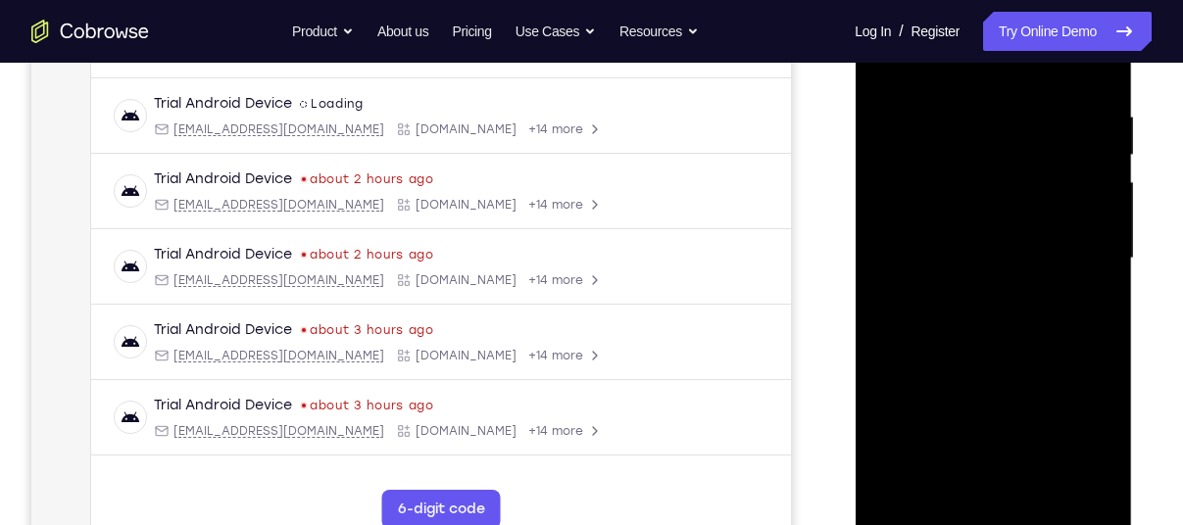
click at [982, 223] on div at bounding box center [993, 258] width 247 height 549
click at [973, 254] on div at bounding box center [993, 258] width 247 height 549
click at [994, 325] on div at bounding box center [993, 258] width 247 height 549
click at [1019, 354] on div at bounding box center [993, 258] width 247 height 549
click at [968, 104] on div at bounding box center [993, 258] width 247 height 549
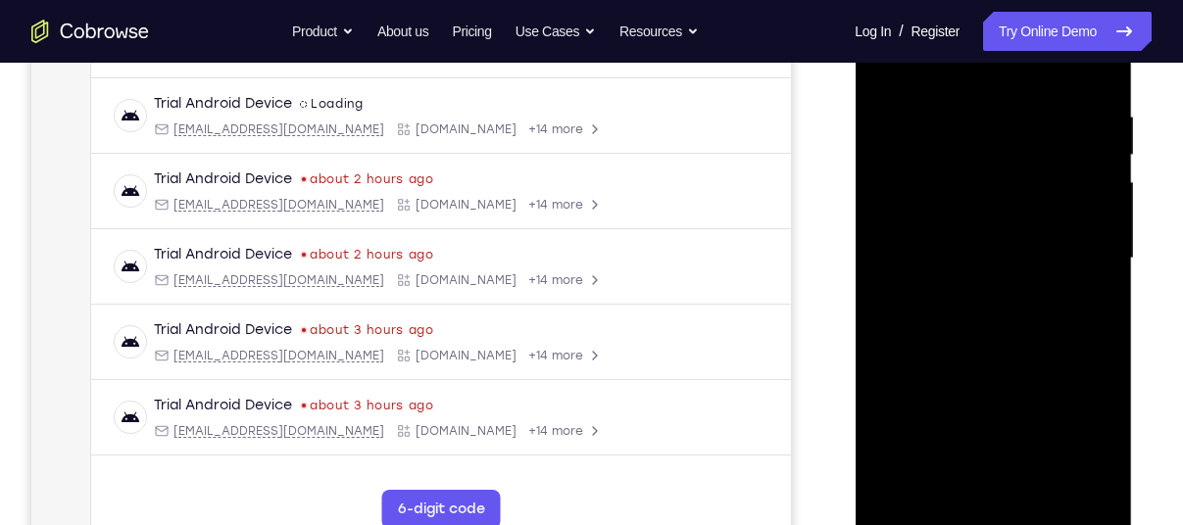
click at [1062, 473] on div at bounding box center [993, 258] width 247 height 549
click at [1083, 355] on div at bounding box center [993, 258] width 247 height 549
click at [1092, 319] on div at bounding box center [993, 258] width 247 height 549
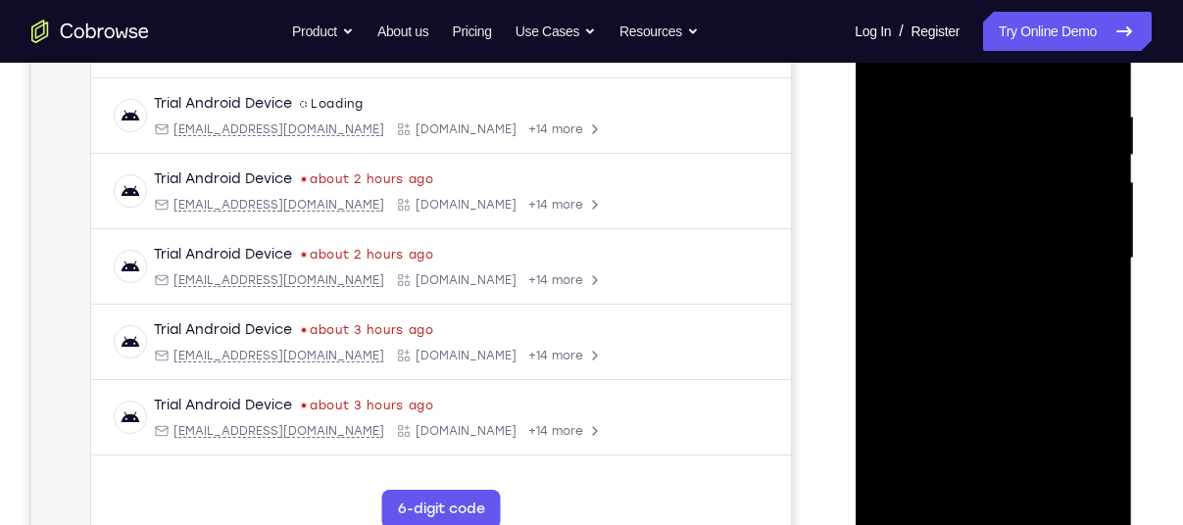
click at [1084, 279] on div at bounding box center [993, 258] width 247 height 549
click at [907, 323] on div at bounding box center [993, 258] width 247 height 549
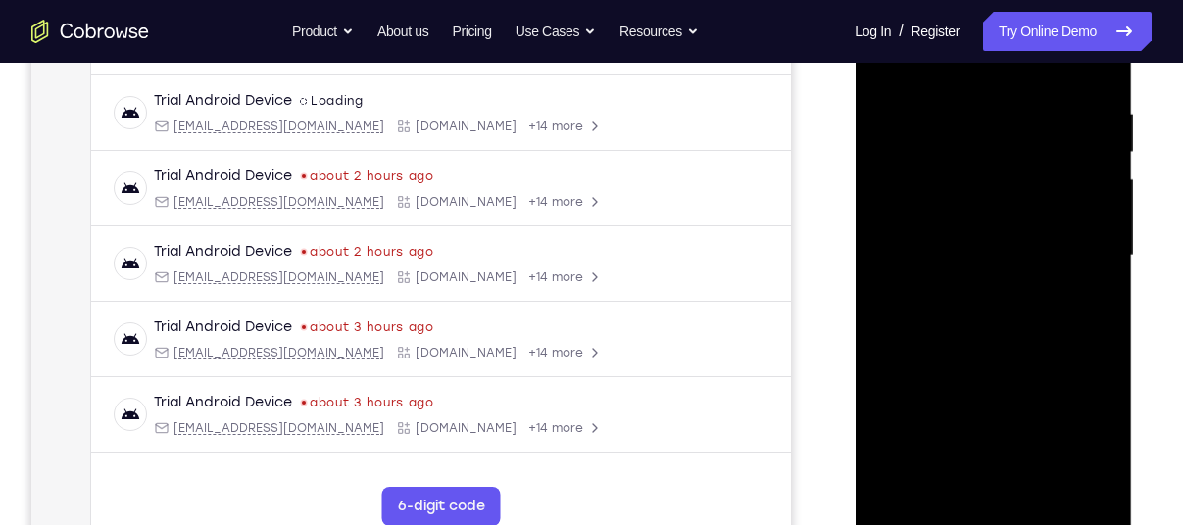
click at [1077, 335] on div at bounding box center [993, 255] width 247 height 549
click at [1079, 282] on div at bounding box center [993, 255] width 247 height 549
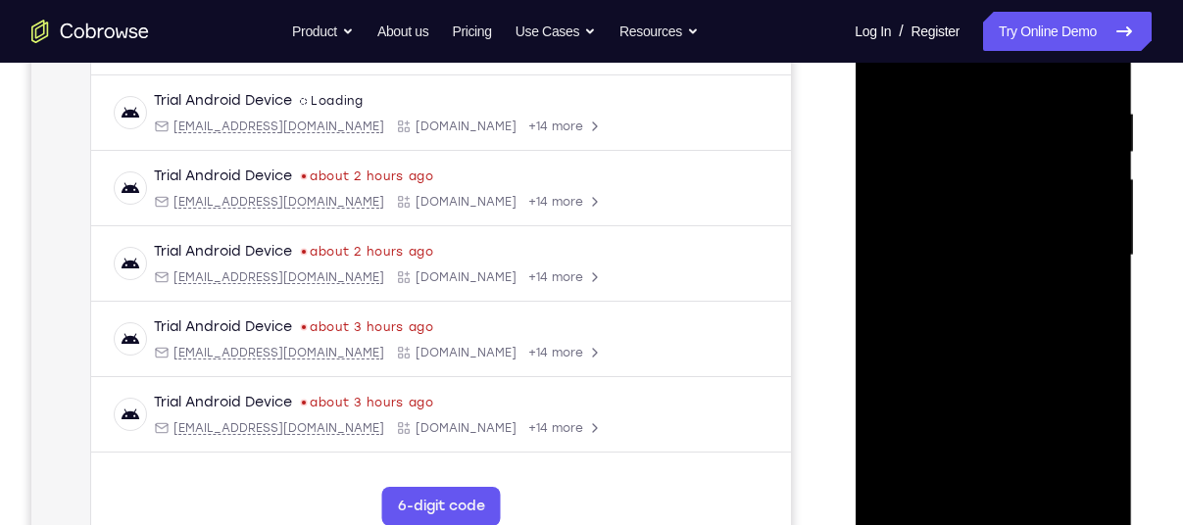
click at [1079, 282] on div at bounding box center [993, 255] width 247 height 549
click at [1093, 64] on div at bounding box center [993, 255] width 247 height 549
click at [891, 490] on div at bounding box center [993, 255] width 247 height 549
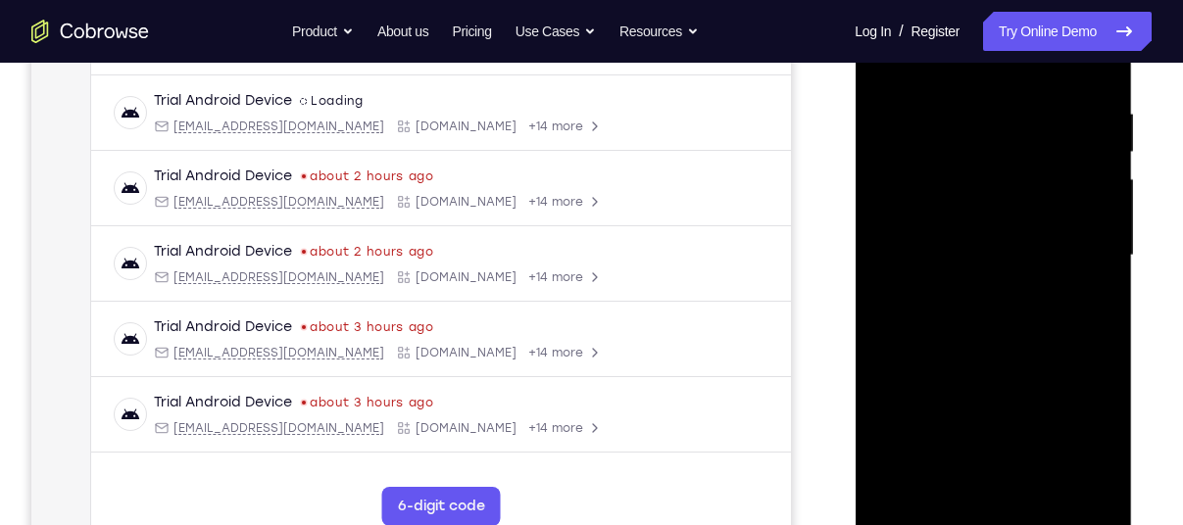
drag, startPoint x: 1028, startPoint y: 169, endPoint x: 1022, endPoint y: 312, distance: 143.2
click at [1022, 312] on div at bounding box center [993, 255] width 247 height 549
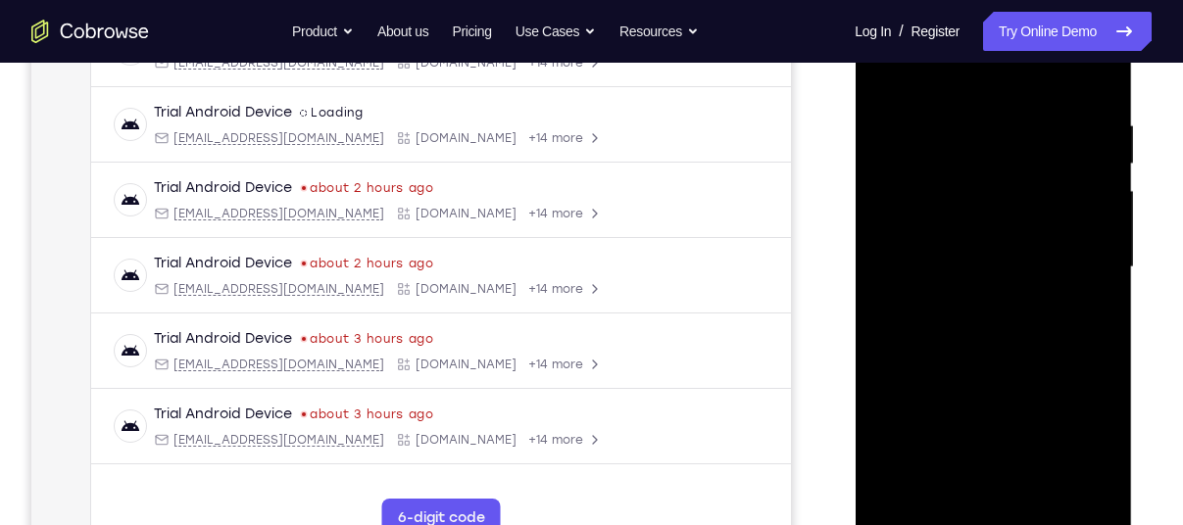
scroll to position [344, 0]
click at [970, 134] on div at bounding box center [993, 269] width 247 height 549
click at [1071, 488] on div at bounding box center [993, 269] width 247 height 549
click at [1088, 80] on div at bounding box center [993, 269] width 247 height 549
drag, startPoint x: 995, startPoint y: 156, endPoint x: 1014, endPoint y: 340, distance: 185.2
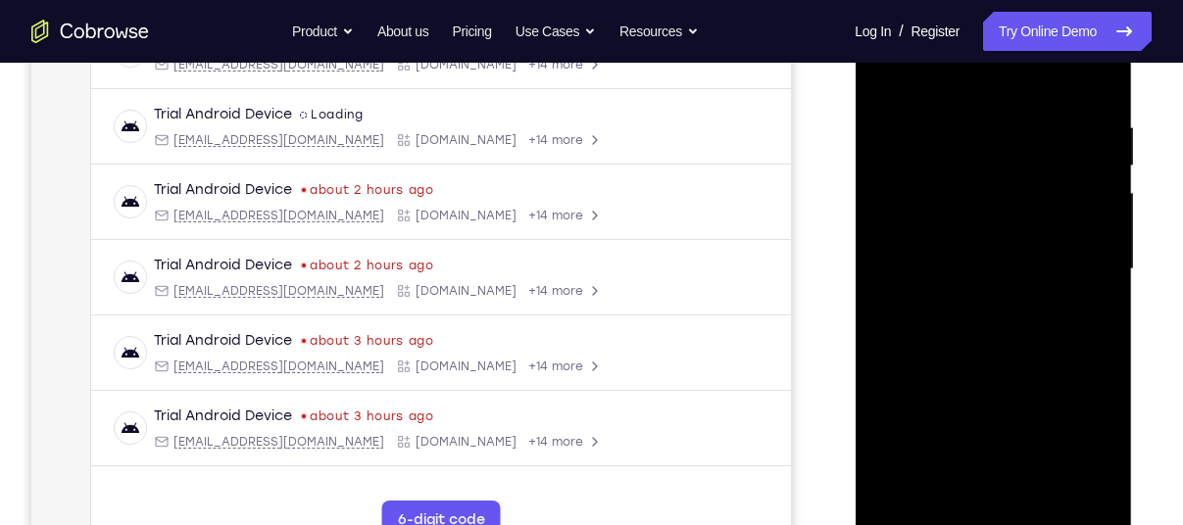
click at [1014, 340] on div at bounding box center [993, 269] width 247 height 549
click at [963, 101] on div at bounding box center [993, 269] width 247 height 549
click at [1081, 191] on div at bounding box center [993, 269] width 247 height 549
click at [1094, 76] on div at bounding box center [993, 269] width 247 height 549
drag, startPoint x: 1007, startPoint y: 163, endPoint x: 998, endPoint y: 327, distance: 164.9
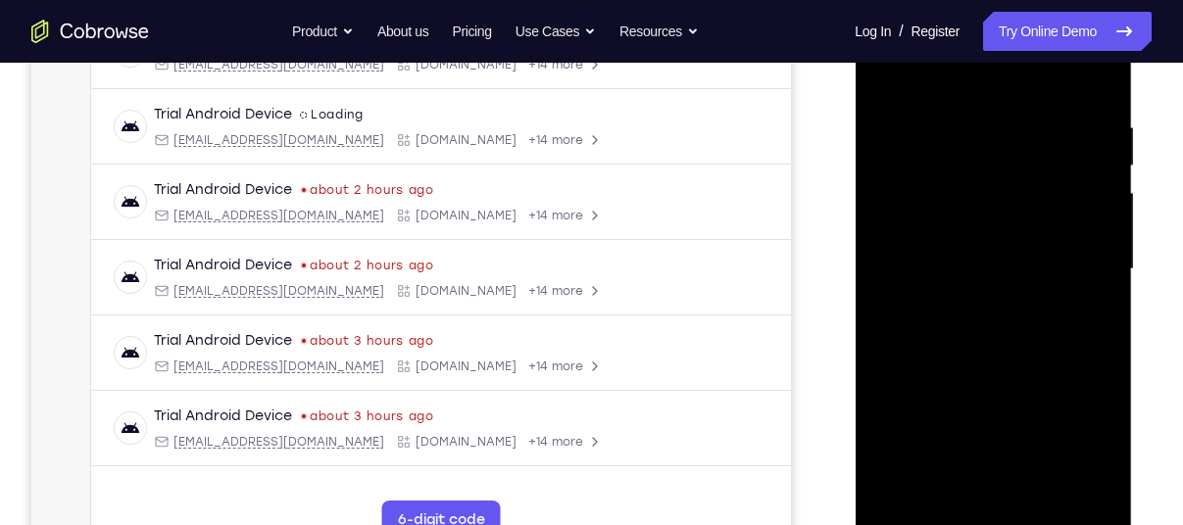
click at [998, 327] on div at bounding box center [993, 269] width 247 height 549
click at [966, 111] on div at bounding box center [993, 269] width 247 height 549
click at [1092, 79] on div at bounding box center [993, 269] width 247 height 549
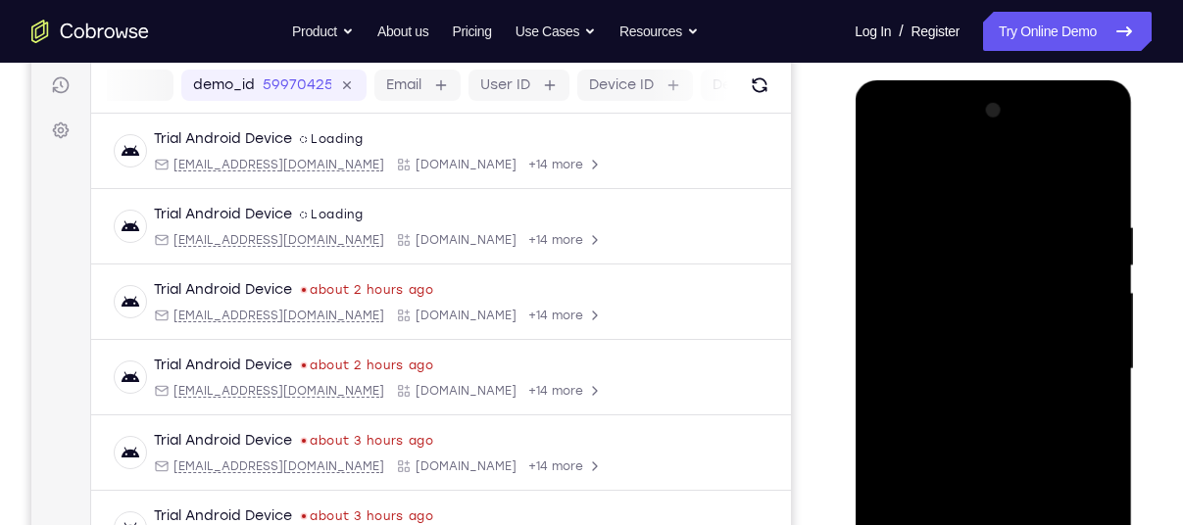
scroll to position [232, 0]
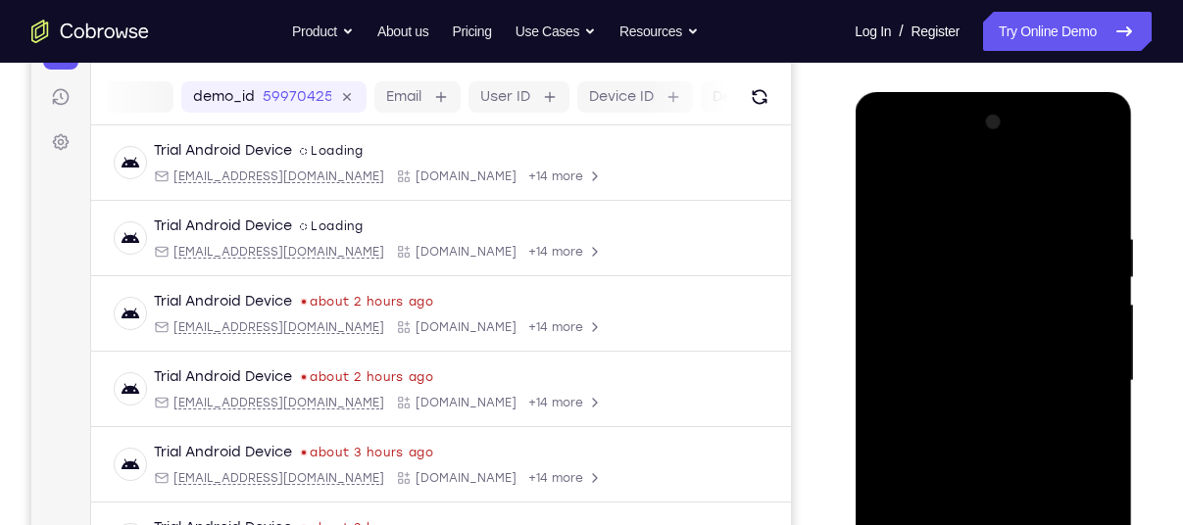
click at [1079, 150] on div at bounding box center [993, 381] width 247 height 549
click at [957, 153] on div at bounding box center [993, 381] width 247 height 549
click at [909, 145] on div at bounding box center [993, 381] width 247 height 549
click at [970, 327] on div at bounding box center [993, 381] width 247 height 549
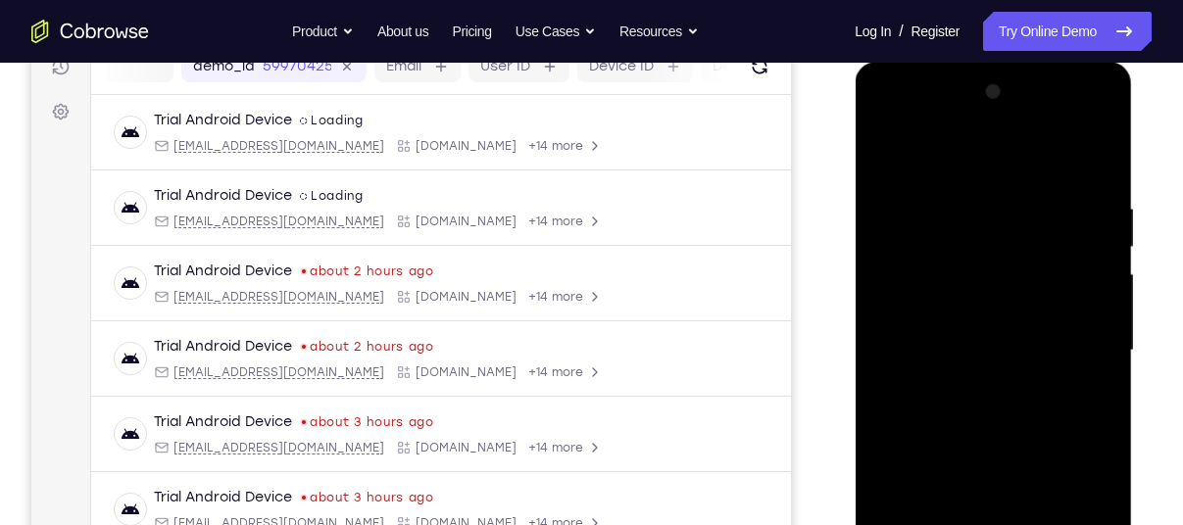
scroll to position [268, 0]
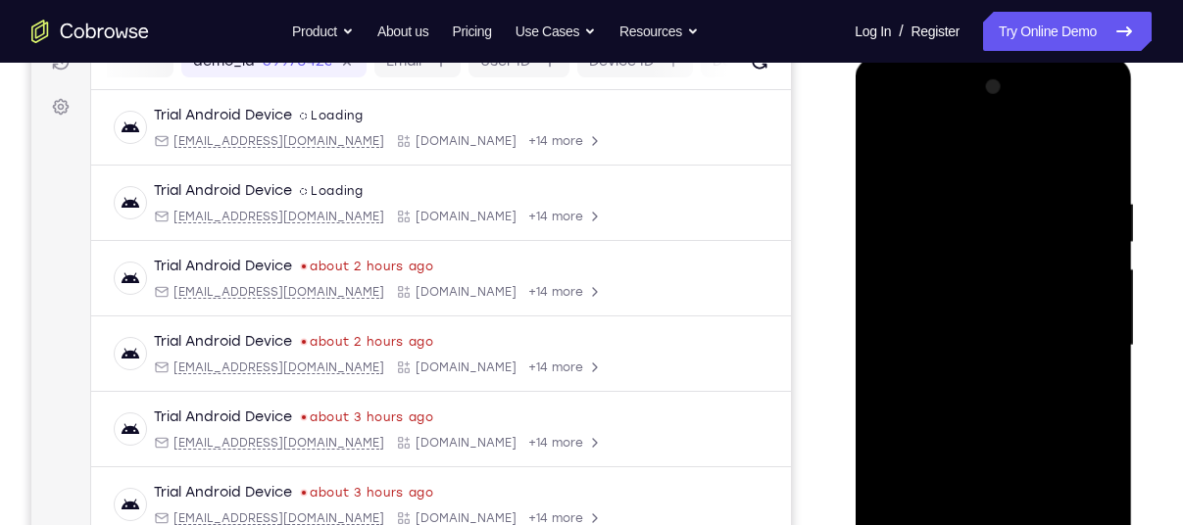
click at [954, 342] on div at bounding box center [993, 346] width 247 height 549
click at [938, 326] on div at bounding box center [993, 346] width 247 height 549
click at [966, 373] on div at bounding box center [993, 346] width 247 height 549
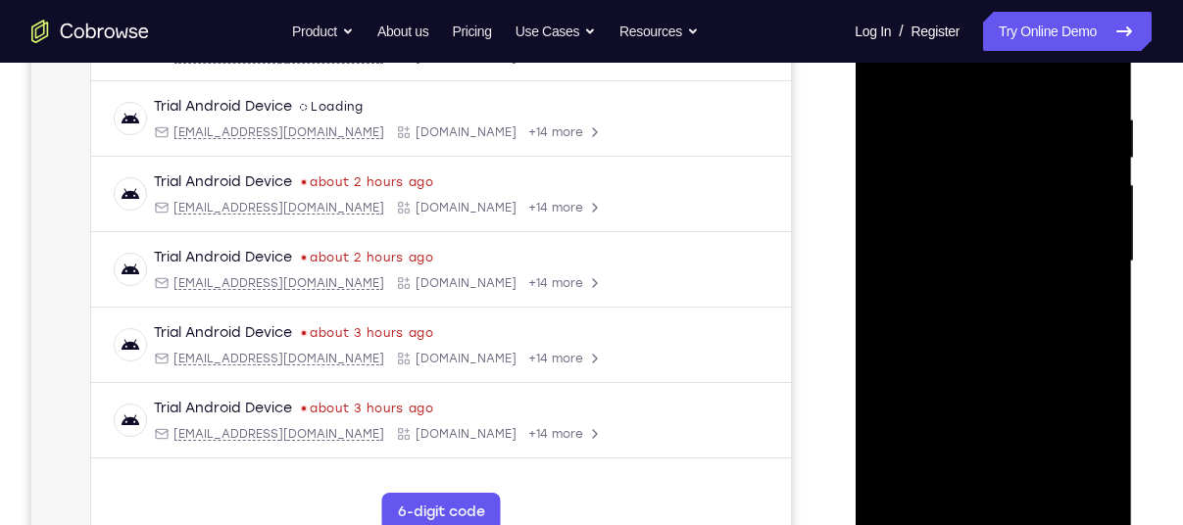
drag, startPoint x: 979, startPoint y: 439, endPoint x: 958, endPoint y: 347, distance: 94.6
click at [958, 347] on div at bounding box center [993, 261] width 247 height 549
click at [1013, 480] on div at bounding box center [993, 261] width 247 height 549
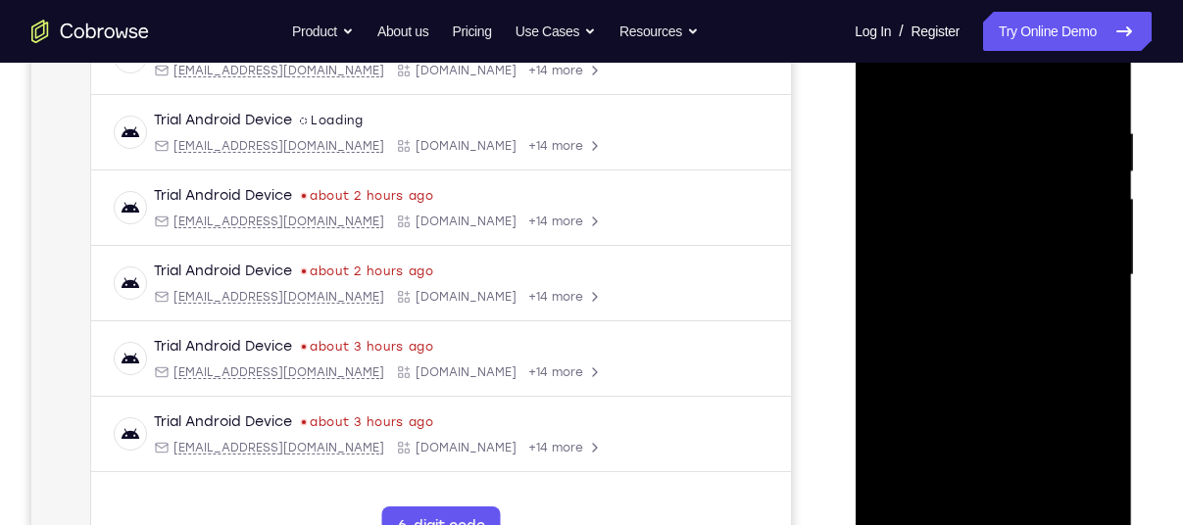
scroll to position [328, 0]
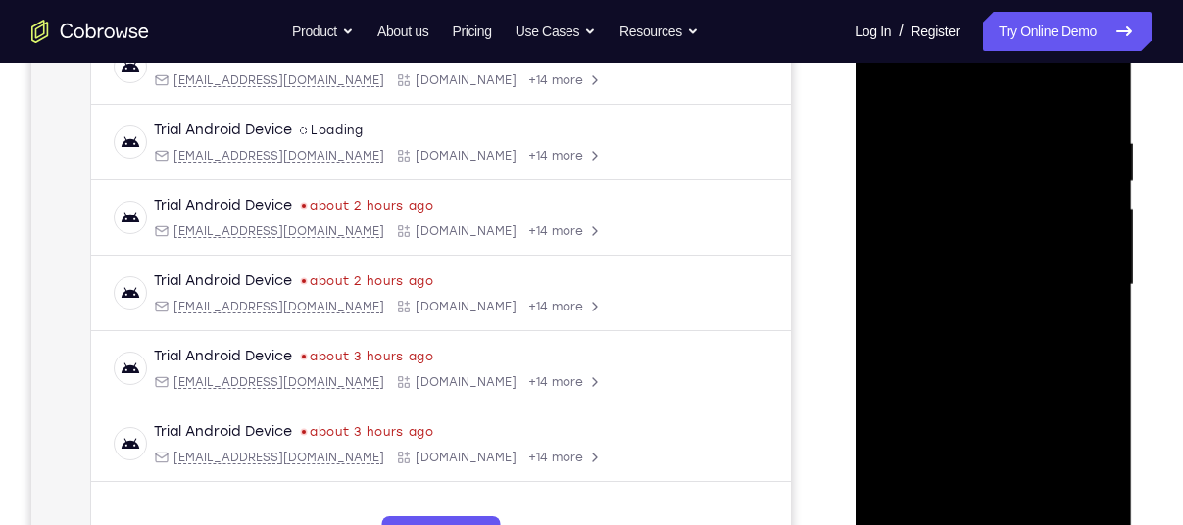
click at [934, 116] on div at bounding box center [993, 285] width 247 height 549
click at [1101, 80] on div at bounding box center [993, 285] width 247 height 549
click at [926, 116] on div at bounding box center [993, 285] width 247 height 549
click at [989, 173] on div at bounding box center [993, 285] width 247 height 549
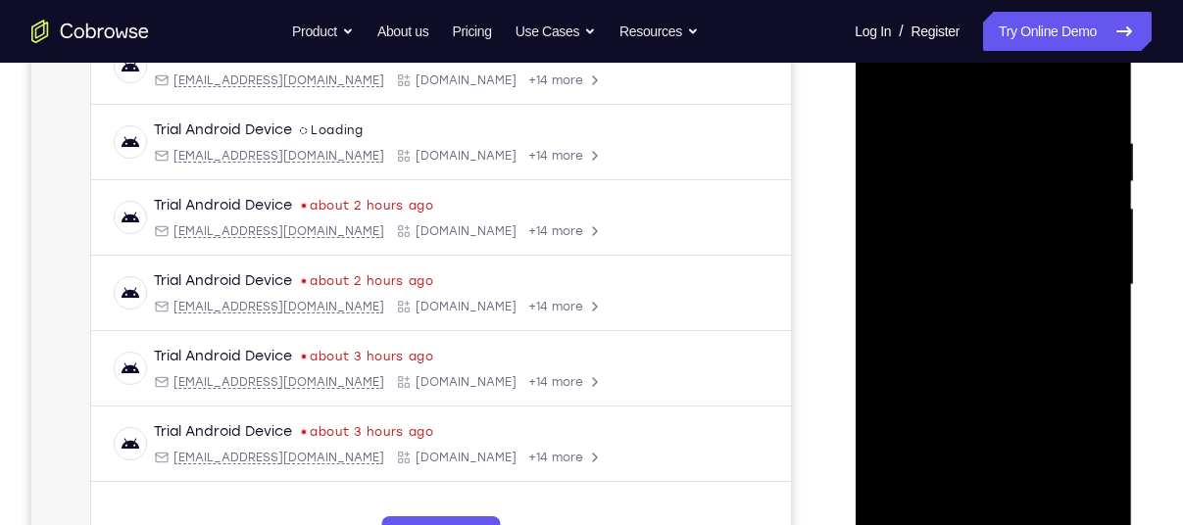
click at [1106, 87] on div at bounding box center [993, 285] width 247 height 549
click at [1093, 94] on div at bounding box center [993, 285] width 247 height 549
click at [1007, 255] on div at bounding box center [993, 285] width 247 height 549
click at [885, 294] on div at bounding box center [993, 285] width 247 height 549
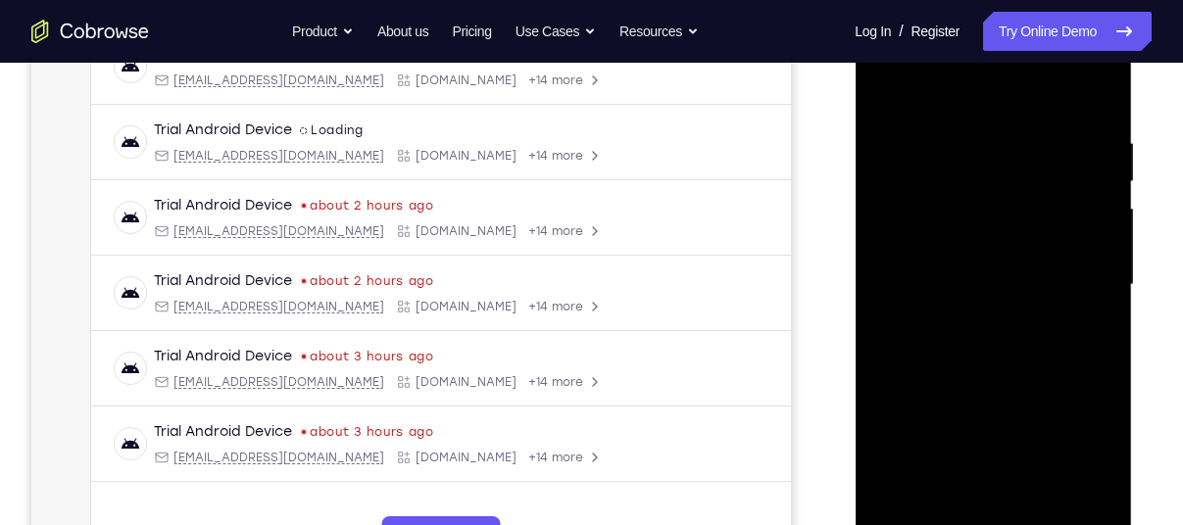
click at [885, 294] on div at bounding box center [993, 285] width 247 height 549
click at [881, 96] on div at bounding box center [993, 285] width 247 height 549
drag, startPoint x: 989, startPoint y: 336, endPoint x: 1021, endPoint y: 476, distance: 143.9
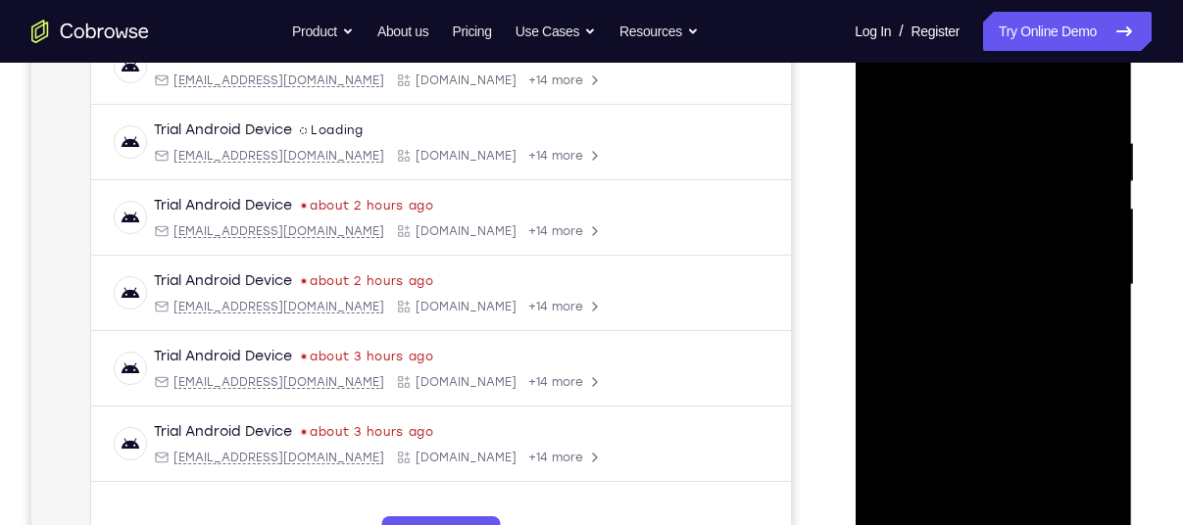
click at [1021, 476] on div at bounding box center [993, 285] width 247 height 549
drag, startPoint x: 964, startPoint y: 343, endPoint x: 959, endPoint y: 209, distance: 134.4
click at [959, 209] on div at bounding box center [993, 285] width 247 height 549
click at [970, 331] on div at bounding box center [993, 285] width 247 height 549
drag, startPoint x: 116, startPoint y: 335, endPoint x: 823, endPoint y: 356, distance: 708.1
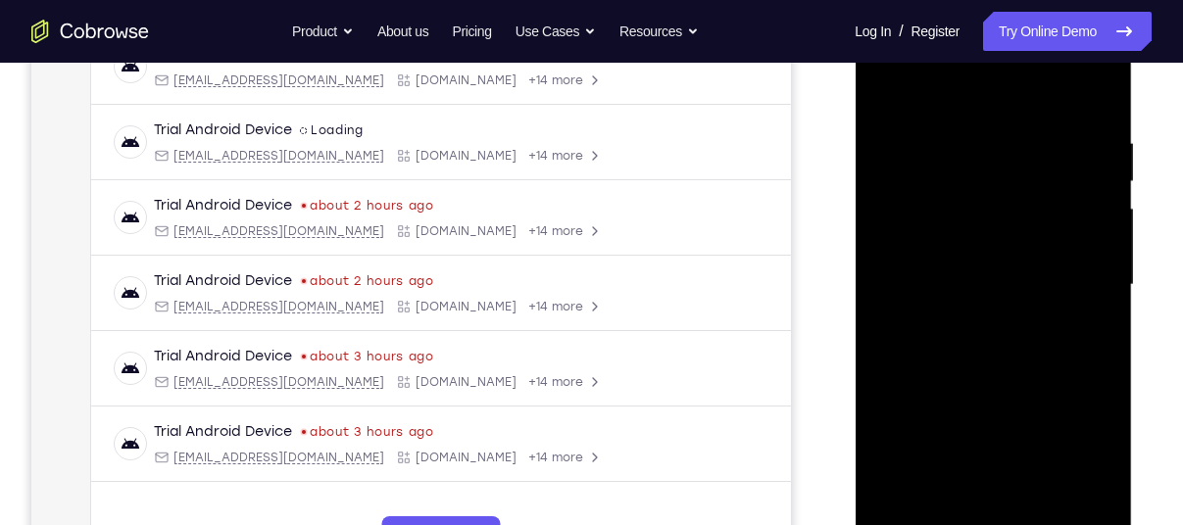
click at [823, 356] on div "Your Support Agent Your Customer Web iOS Android" at bounding box center [591, 222] width 1120 height 724
click at [950, 272] on div at bounding box center [993, 285] width 247 height 549
click at [1102, 96] on div at bounding box center [993, 285] width 247 height 549
click at [940, 139] on div at bounding box center [993, 285] width 247 height 549
click at [1103, 81] on div at bounding box center [993, 285] width 247 height 549
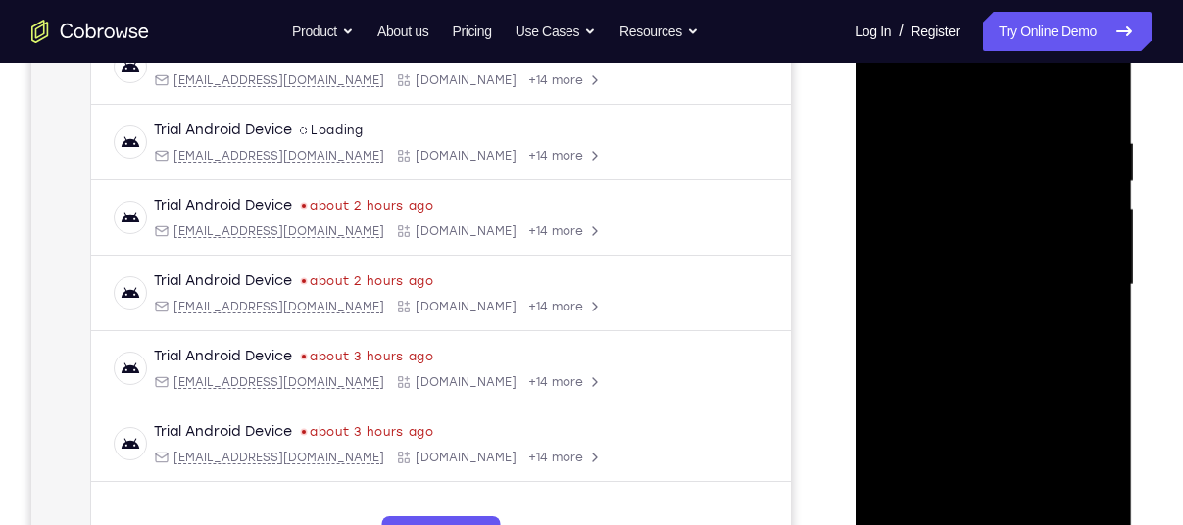
click at [977, 364] on div at bounding box center [993, 285] width 247 height 549
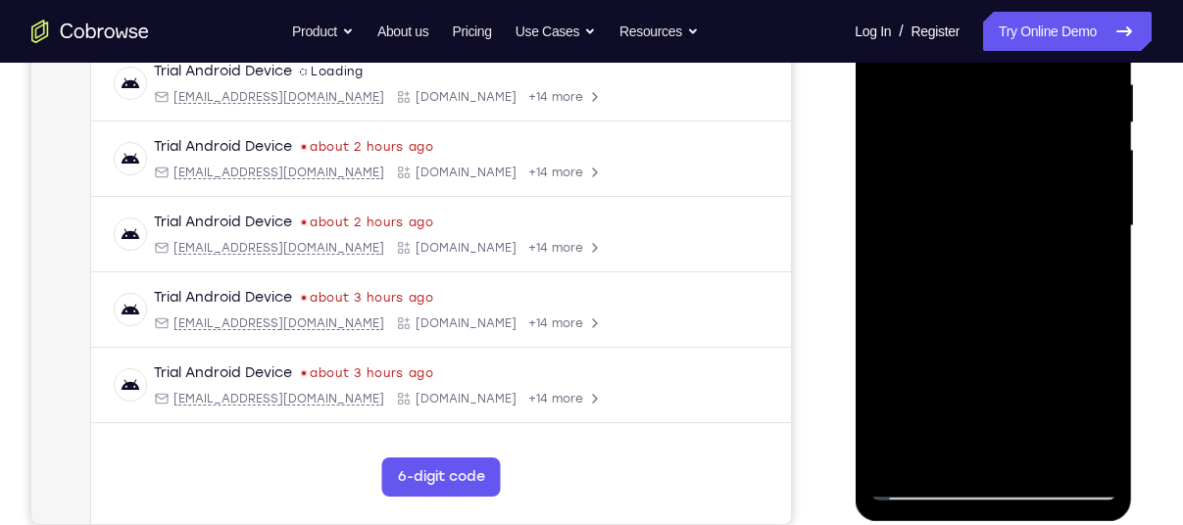
scroll to position [395, 0]
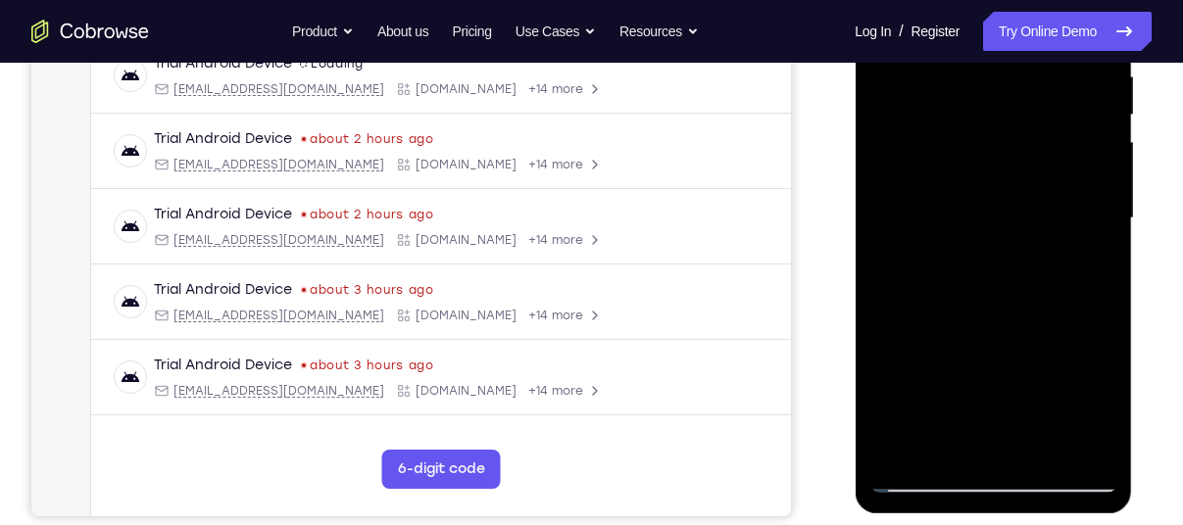
click at [921, 479] on div at bounding box center [993, 218] width 247 height 549
drag, startPoint x: 981, startPoint y: 363, endPoint x: 986, endPoint y: 258, distance: 105.0
click at [986, 258] on div at bounding box center [993, 218] width 247 height 549
drag, startPoint x: 1013, startPoint y: 362, endPoint x: 1007, endPoint y: 272, distance: 90.4
click at [1007, 272] on div at bounding box center [993, 218] width 247 height 549
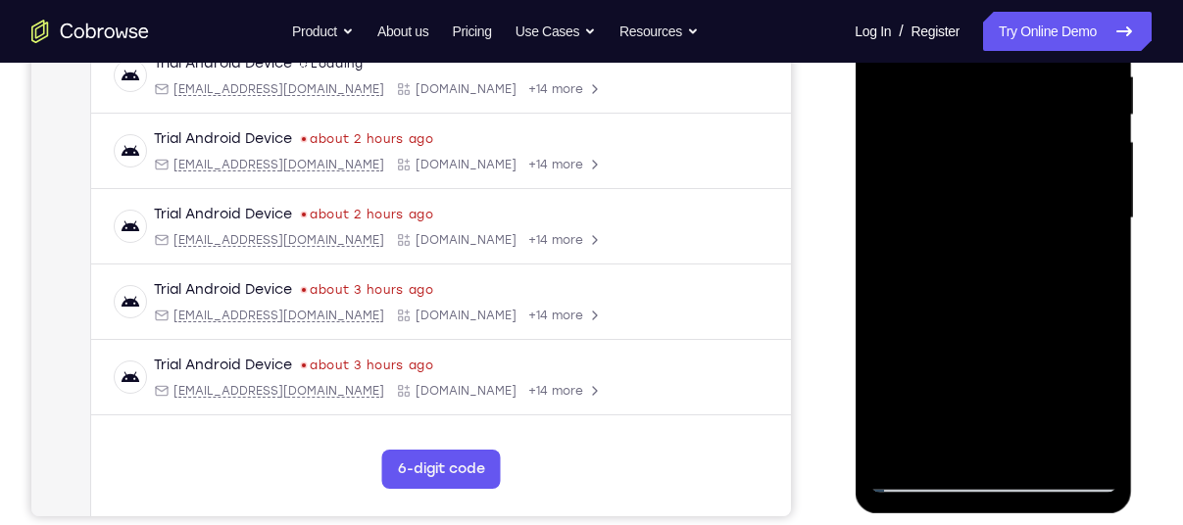
click at [984, 445] on div at bounding box center [993, 218] width 247 height 549
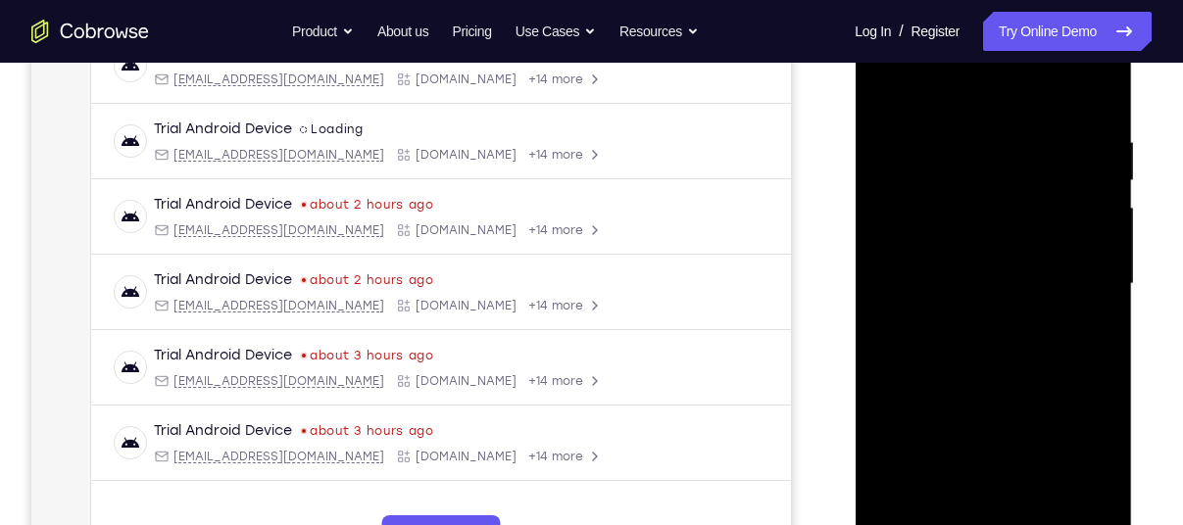
scroll to position [328, 0]
drag, startPoint x: 970, startPoint y: 330, endPoint x: 953, endPoint y: 137, distance: 193.9
click at [953, 137] on div at bounding box center [993, 285] width 247 height 549
